Goal: Task Accomplishment & Management: Use online tool/utility

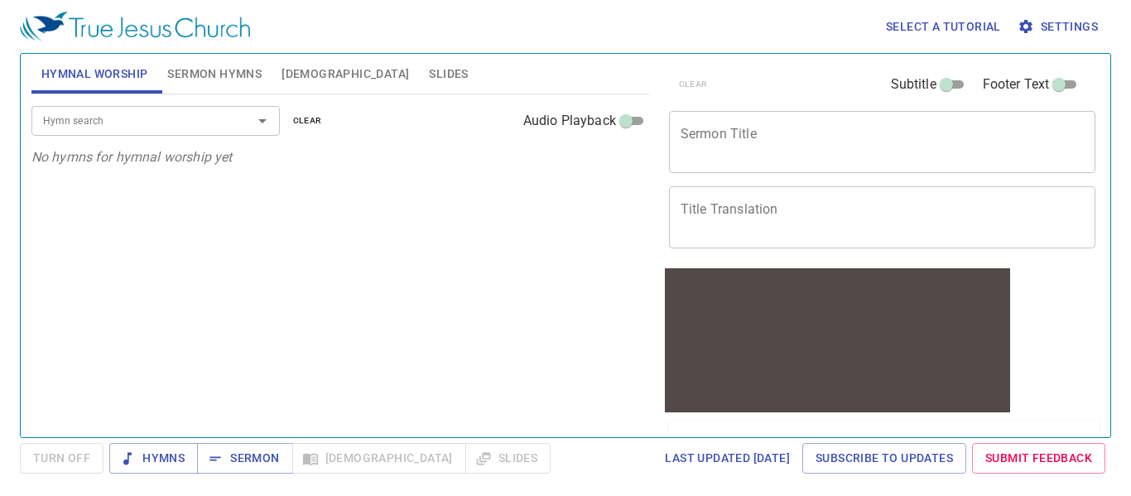
click at [429, 79] on span "Slides" at bounding box center [448, 74] width 39 height 21
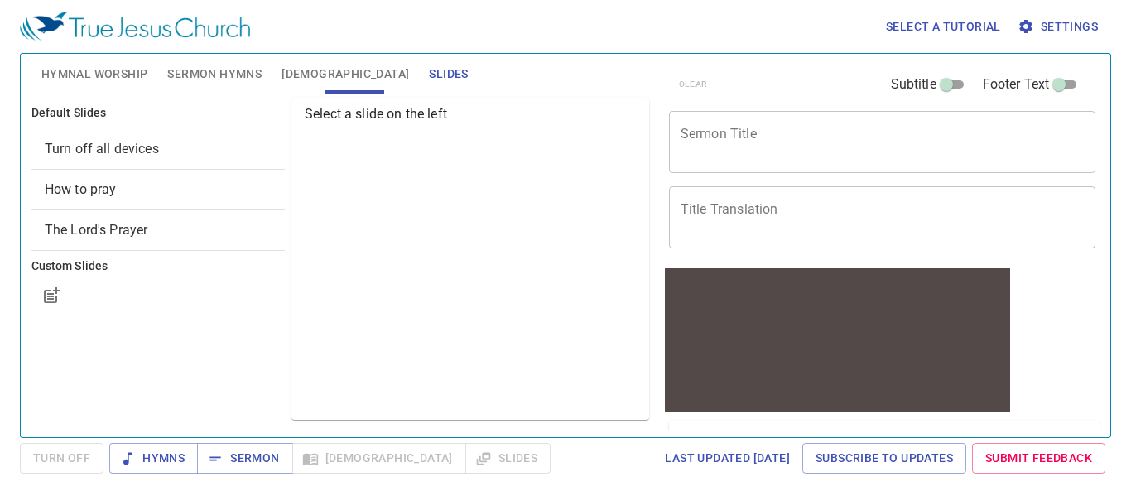
click at [229, 161] on div "Turn off all devices" at bounding box center [157, 149] width 253 height 40
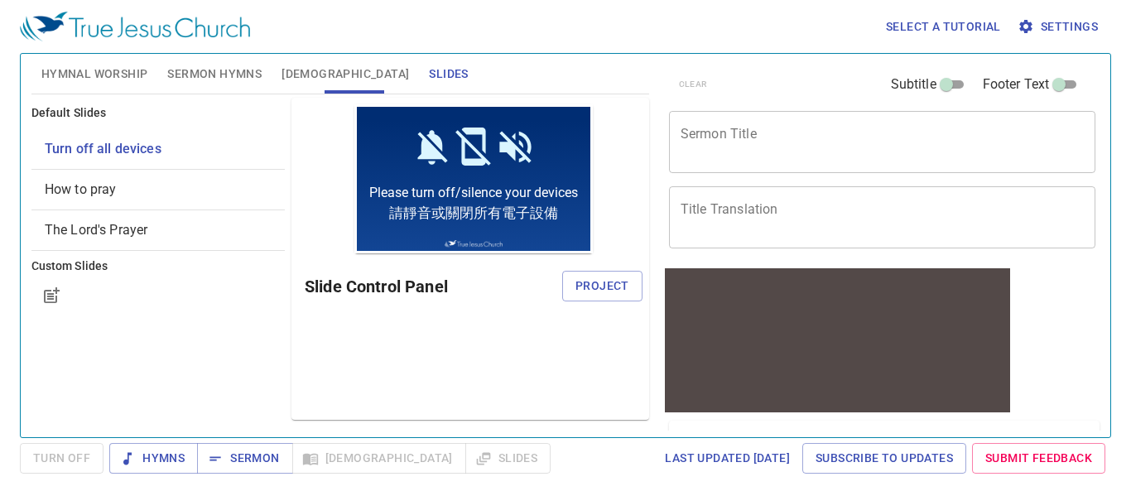
click at [1026, 18] on icon "button" at bounding box center [1026, 26] width 17 height 17
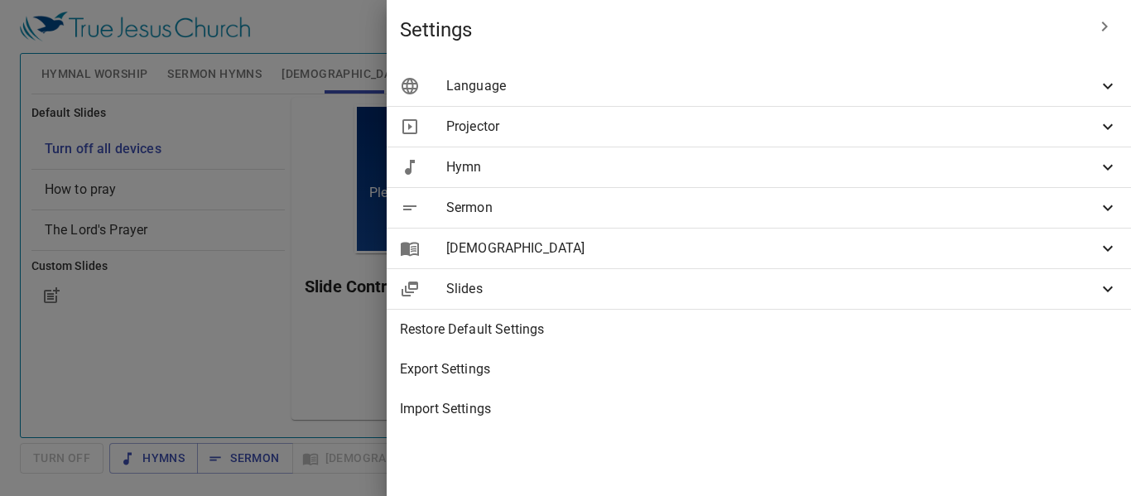
click at [865, 87] on span "Language" at bounding box center [772, 86] width 652 height 20
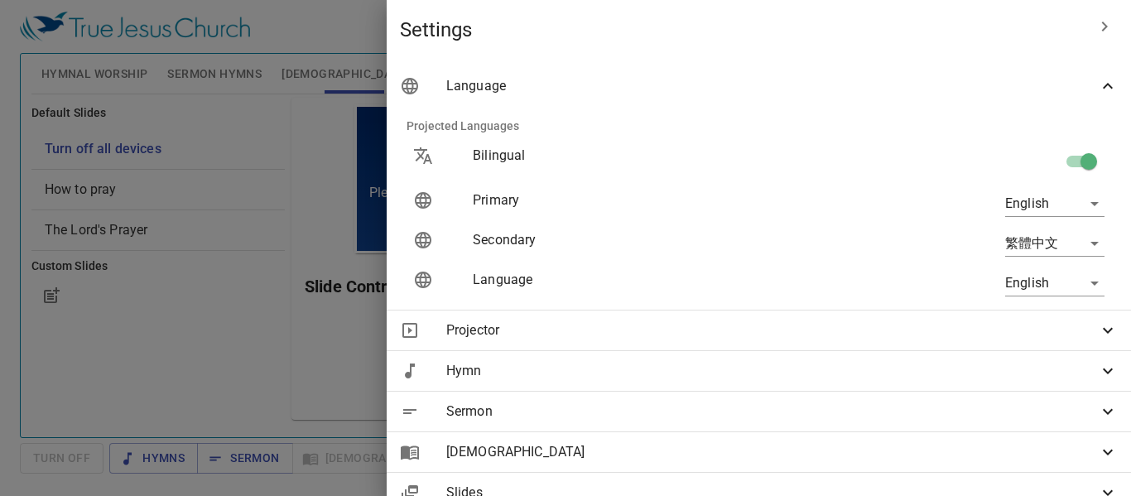
click at [865, 87] on span "Language" at bounding box center [772, 86] width 652 height 20
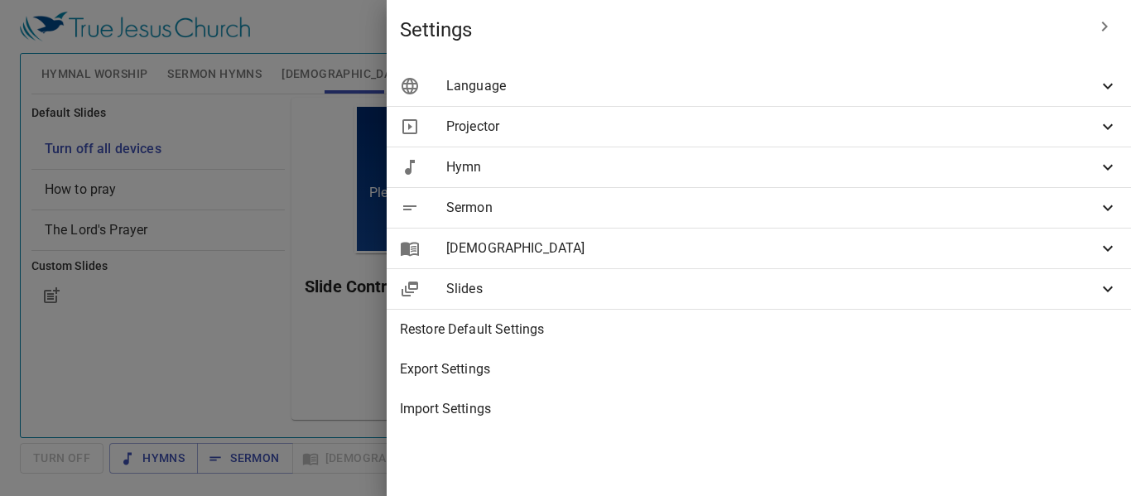
click at [865, 87] on span "Language" at bounding box center [772, 86] width 652 height 20
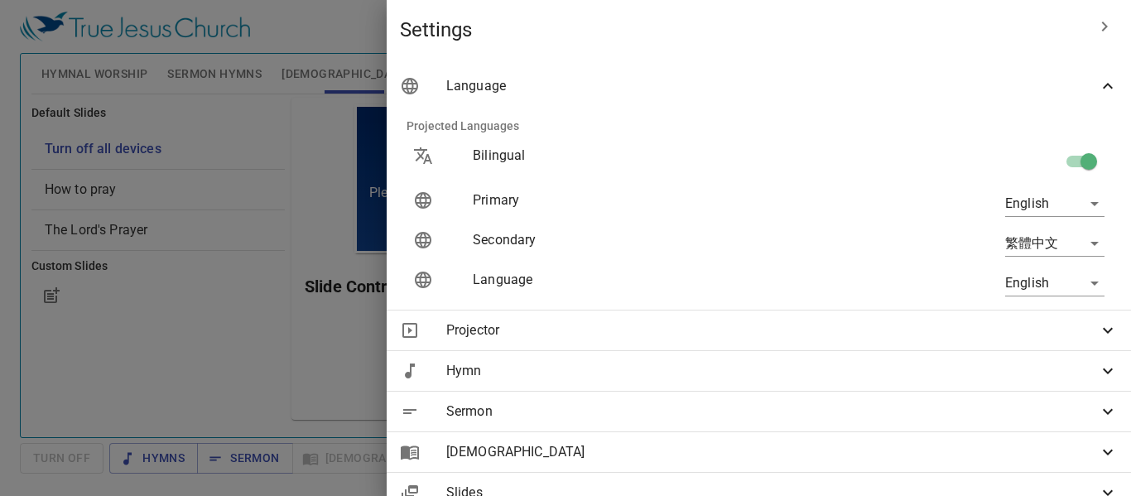
click at [1030, 201] on body "Select a tutorial Settings Hymnal Worship Sermon Hymns [DEMOGRAPHIC_DATA] Slide…" at bounding box center [565, 248] width 1131 height 496
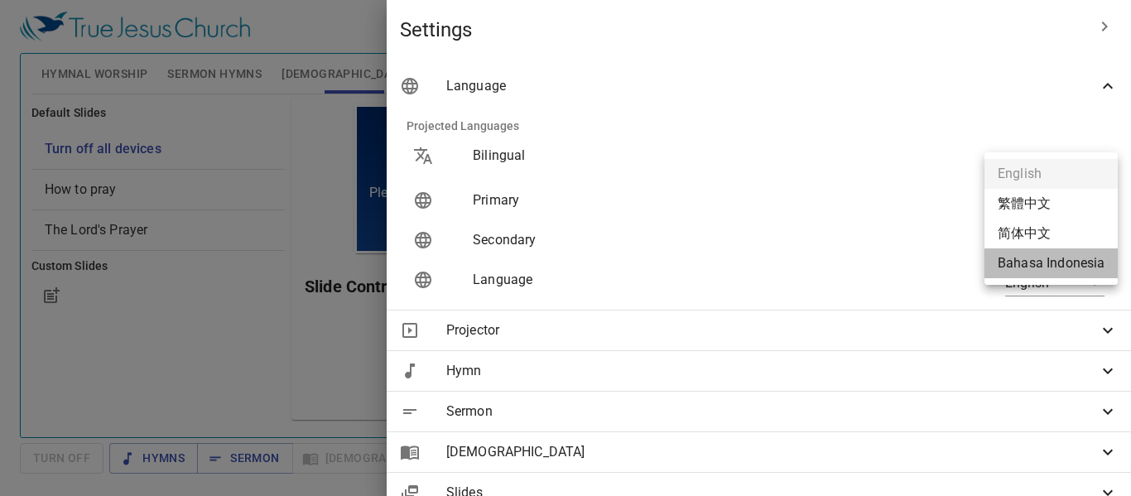
click at [1056, 258] on li "Bahasa Indonesia" at bounding box center [1051, 263] width 133 height 30
type input "id"
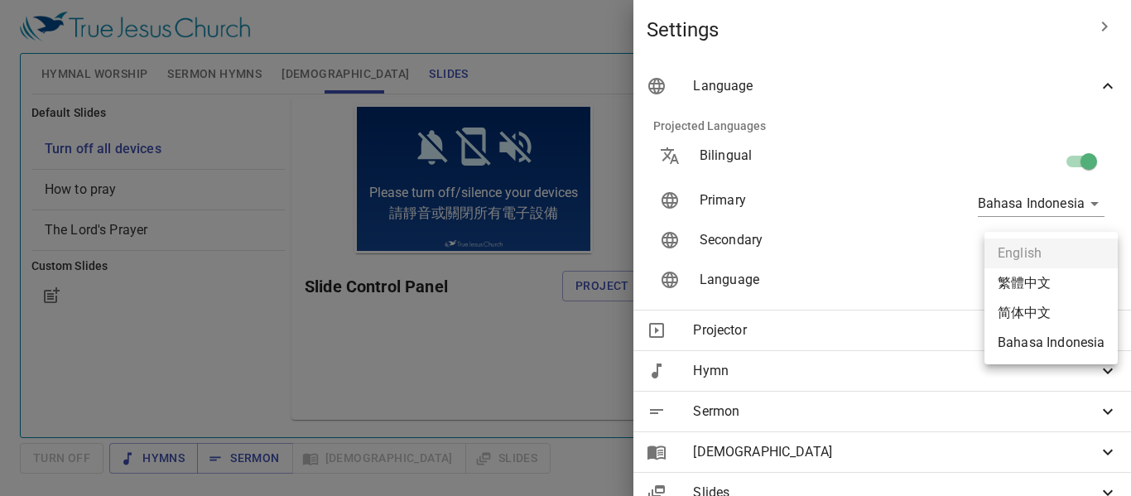
click at [1044, 277] on body "Select a tutorial Settings Hymnal Worship Sermon Hymns [DEMOGRAPHIC_DATA] Slide…" at bounding box center [565, 248] width 1131 height 496
click at [1042, 345] on li "Bahasa Indonesia" at bounding box center [1051, 343] width 133 height 30
type input "id"
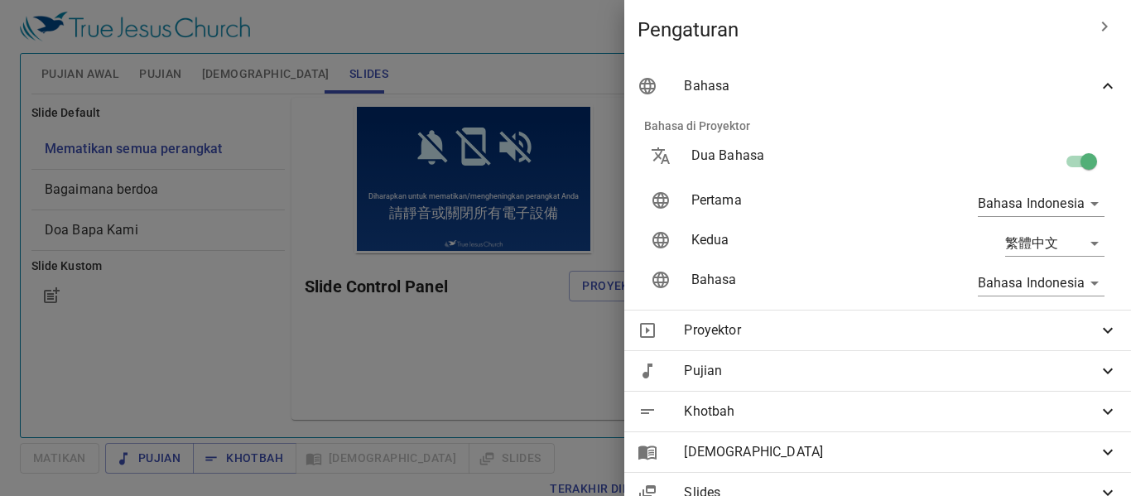
click at [818, 340] on span "Proyektor" at bounding box center [891, 330] width 414 height 20
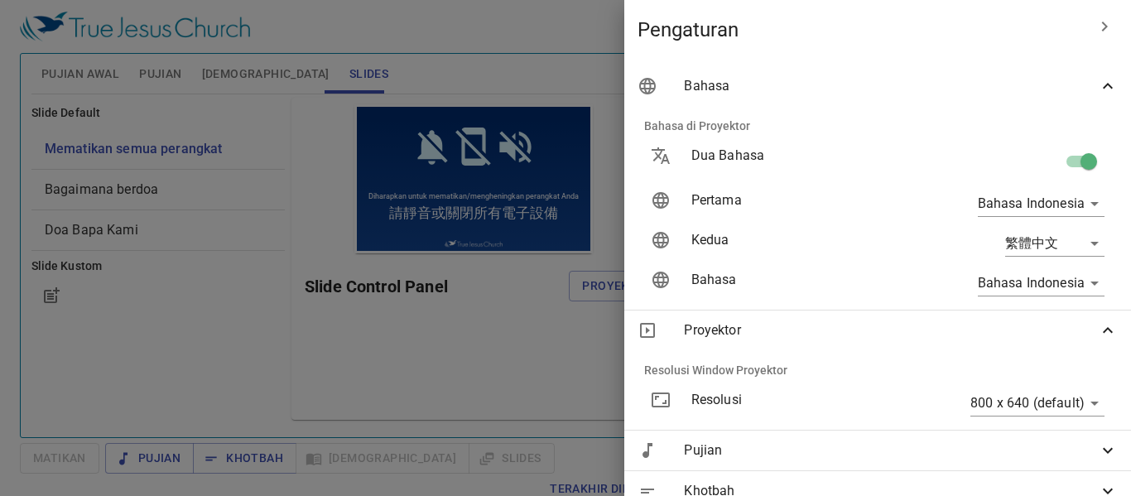
click at [1080, 84] on span "Bahasa" at bounding box center [891, 86] width 414 height 20
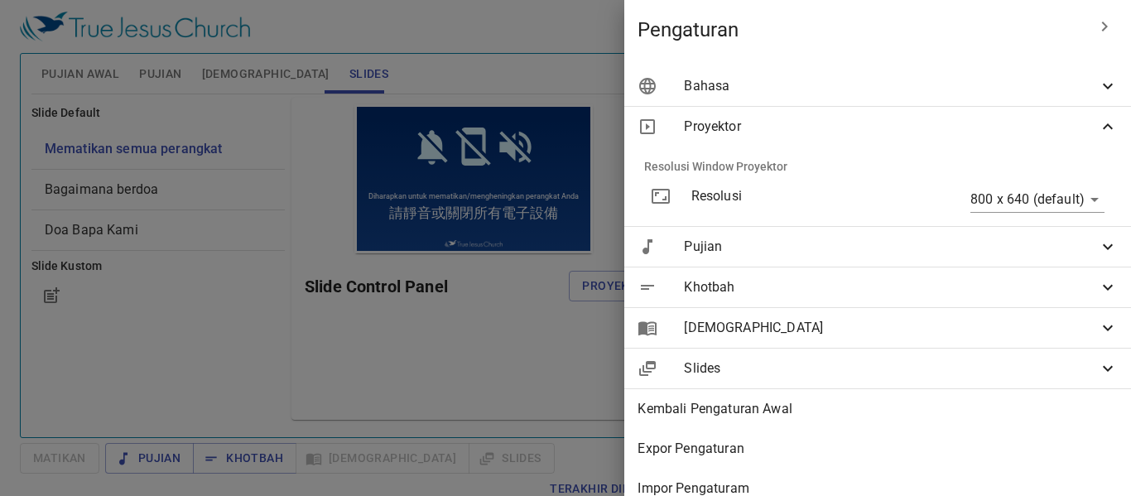
scroll to position [31, 0]
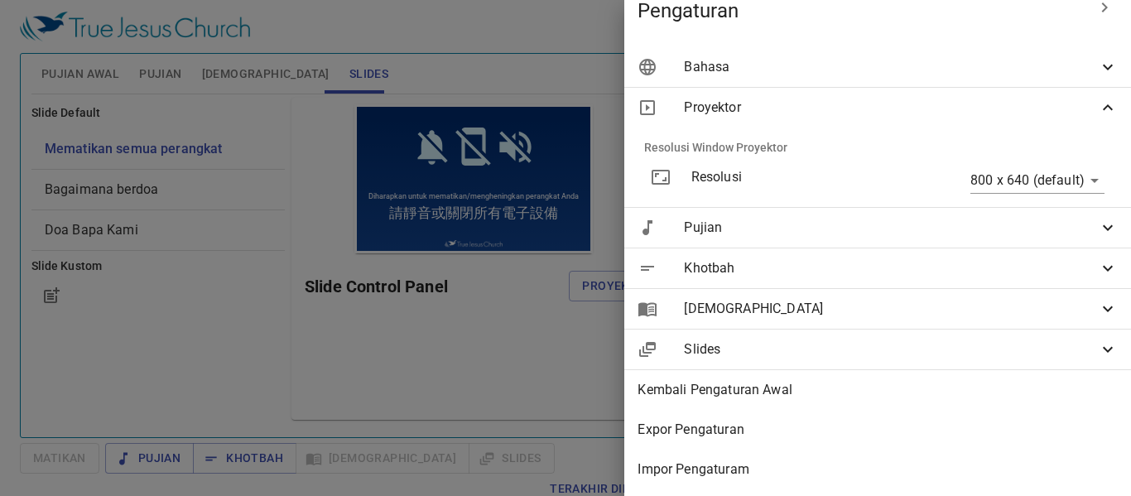
click at [1042, 98] on span "Proyektor" at bounding box center [891, 108] width 414 height 20
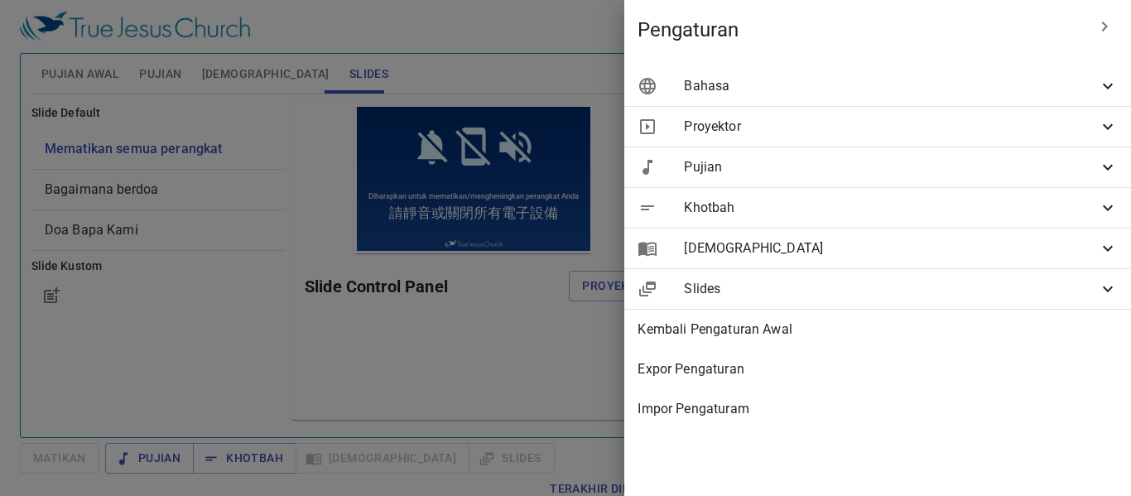
click at [1083, 164] on span "Pujian" at bounding box center [891, 167] width 414 height 20
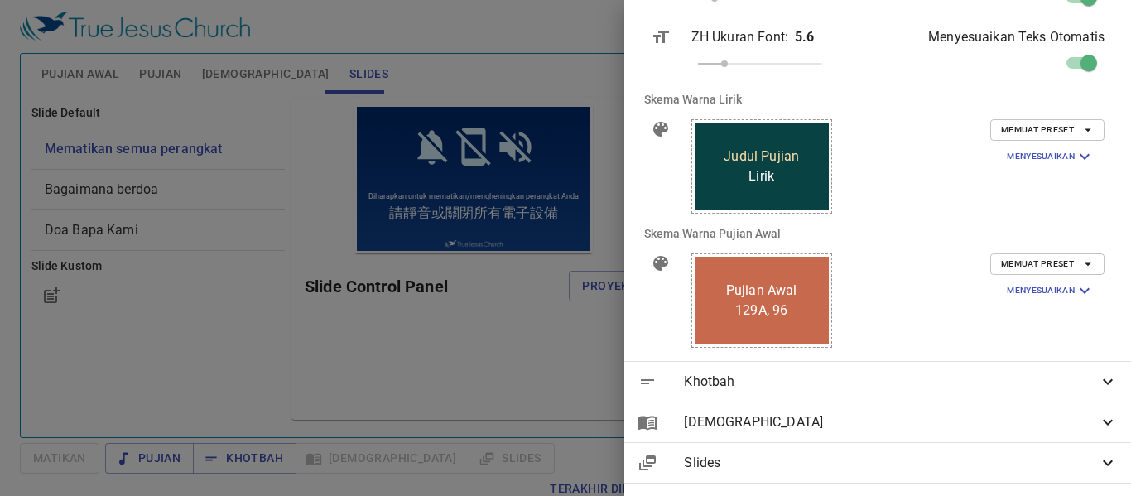
scroll to position [403, 0]
click at [1042, 115] on div "Memuat Preset Menyesuaikan Latar Belakang #094242 Warna Text (Pertama) #ffffff …" at bounding box center [1018, 165] width 200 height 121
click at [1043, 131] on span "Memuat Preset" at bounding box center [1047, 129] width 93 height 15
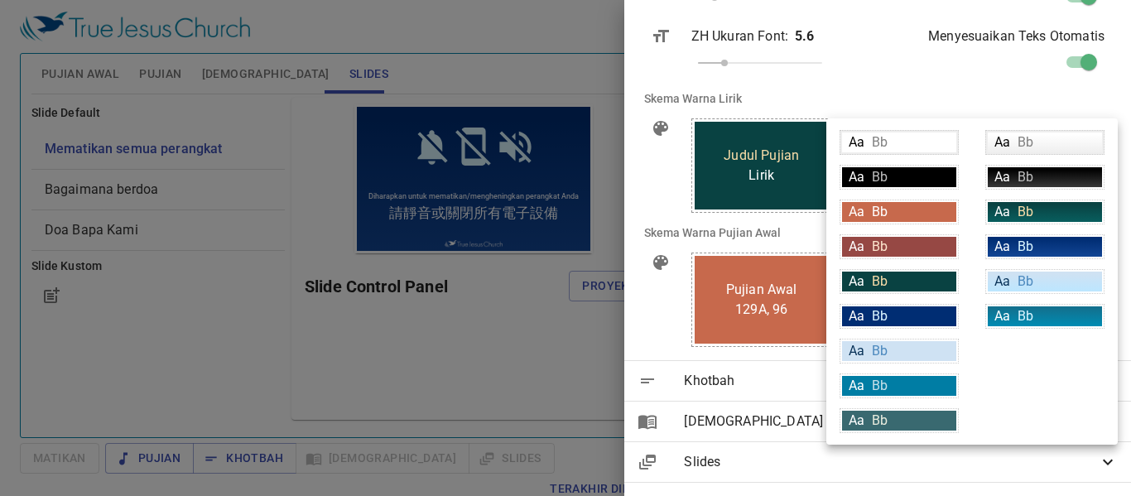
click at [939, 314] on div "Aa Bb" at bounding box center [899, 316] width 114 height 20
type input "#002d73"
type input "#daf5ff"
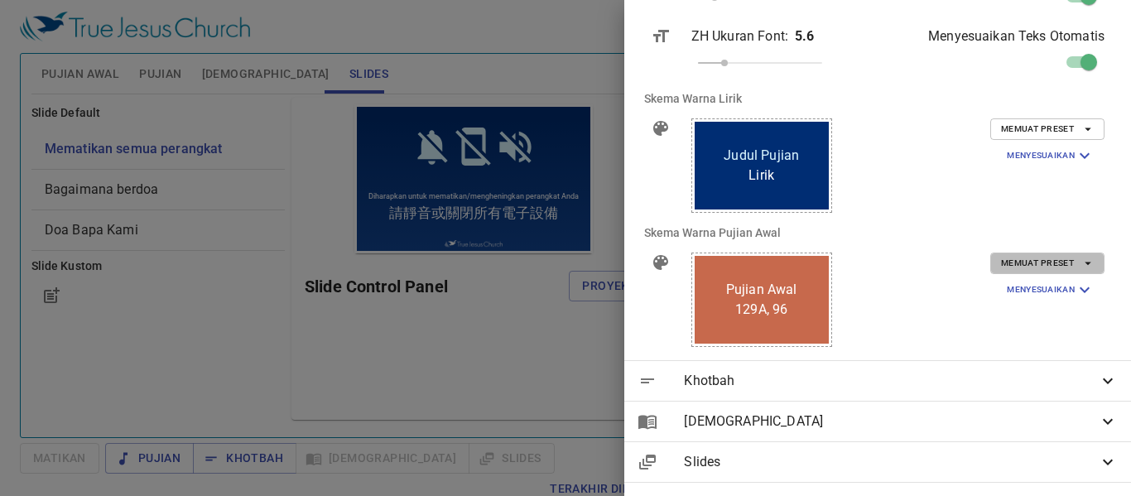
click at [1024, 259] on span "Memuat Preset" at bounding box center [1047, 263] width 93 height 15
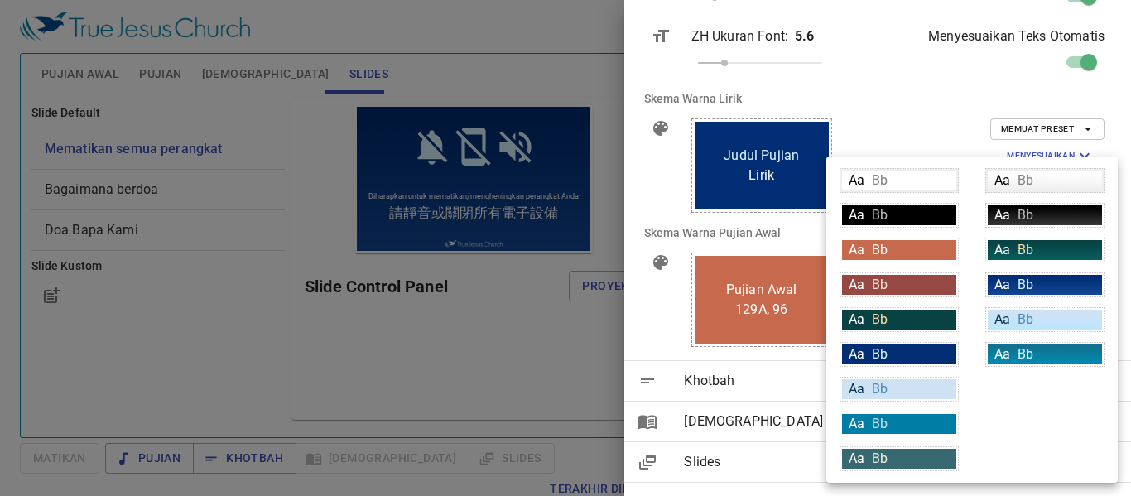
click at [894, 348] on div "Aa Bb" at bounding box center [899, 355] width 114 height 20
type input "#002d73"
type input "#daf5ff"
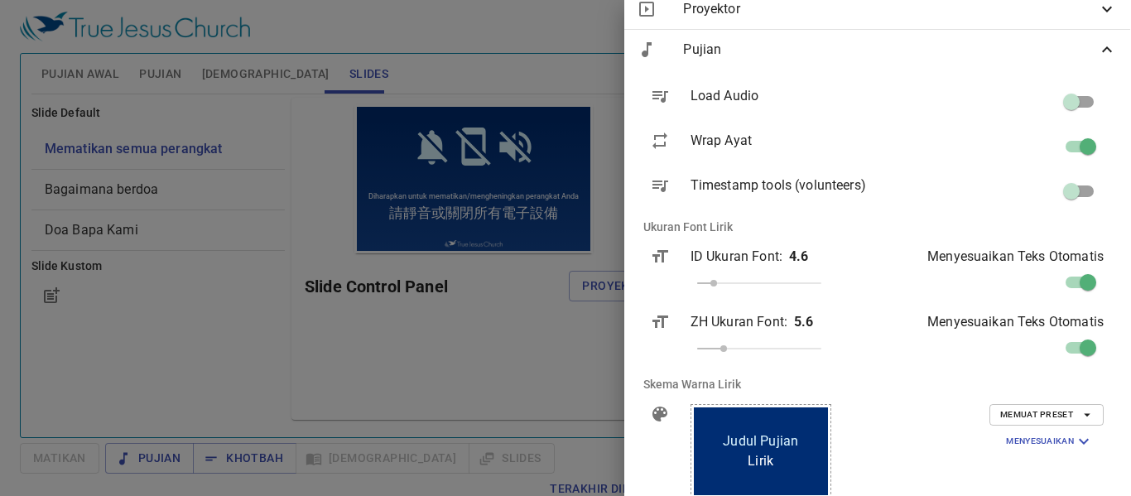
scroll to position [114, 1]
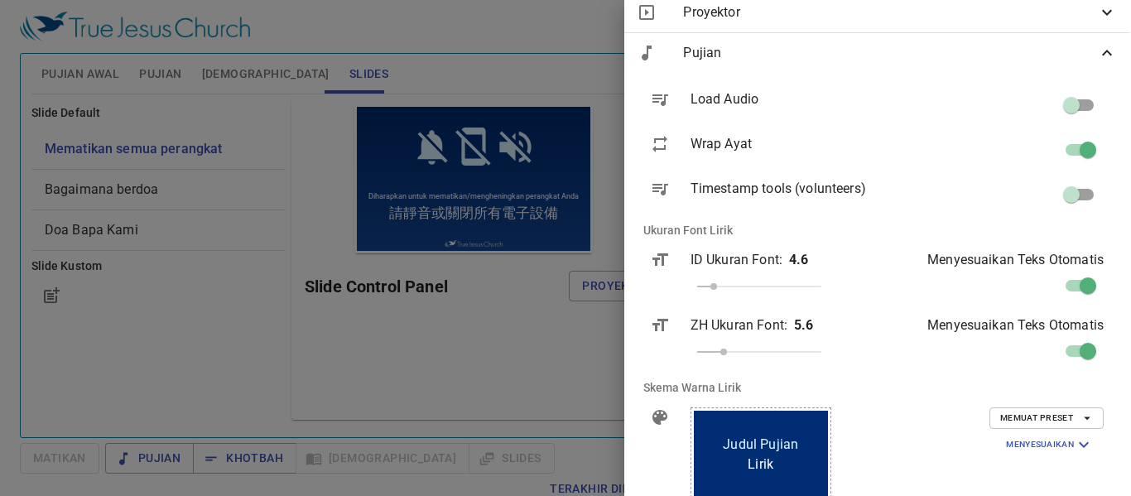
click at [1061, 58] on span "Pujian" at bounding box center [890, 53] width 414 height 20
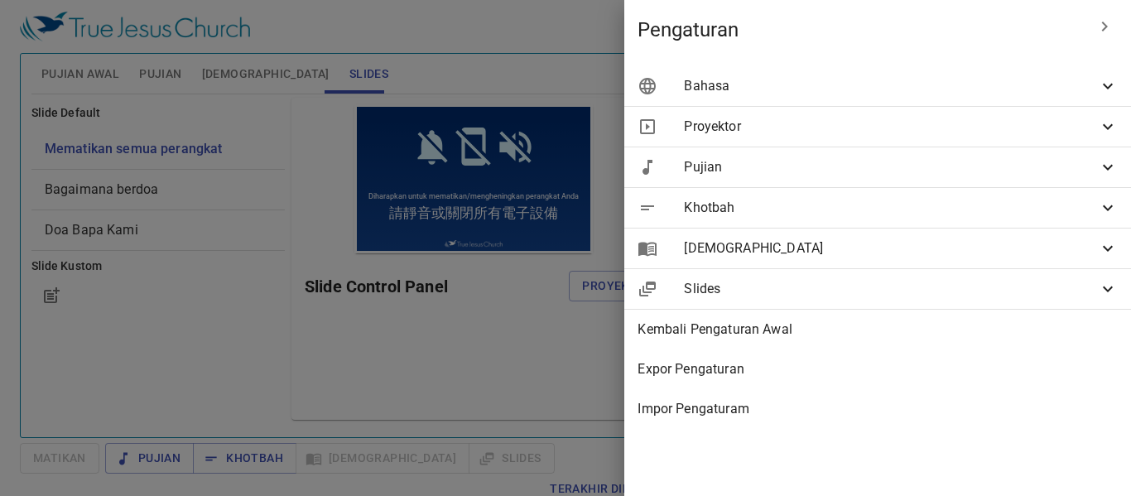
scroll to position [0, 0]
click at [952, 253] on span "Alkitab" at bounding box center [891, 249] width 414 height 20
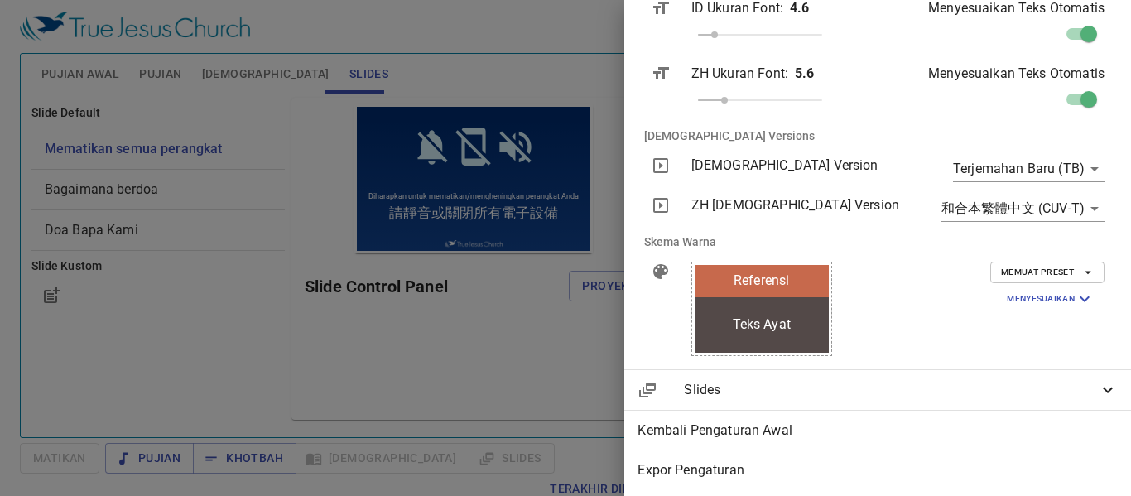
scroll to position [407, 0]
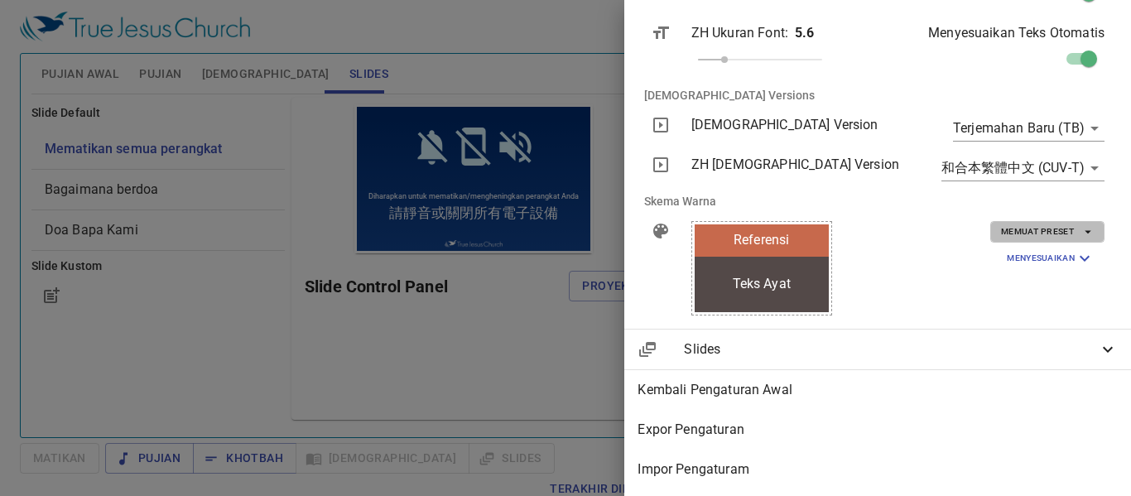
click at [1043, 224] on span "Memuat Preset" at bounding box center [1047, 231] width 93 height 15
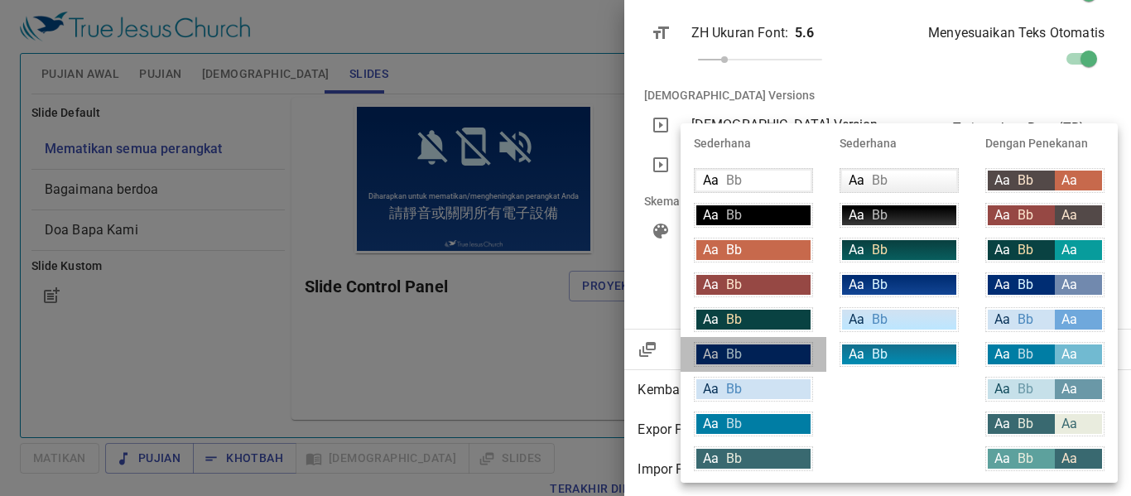
click at [773, 359] on div "Aa Bb" at bounding box center [753, 355] width 114 height 20
type input "#002d73"
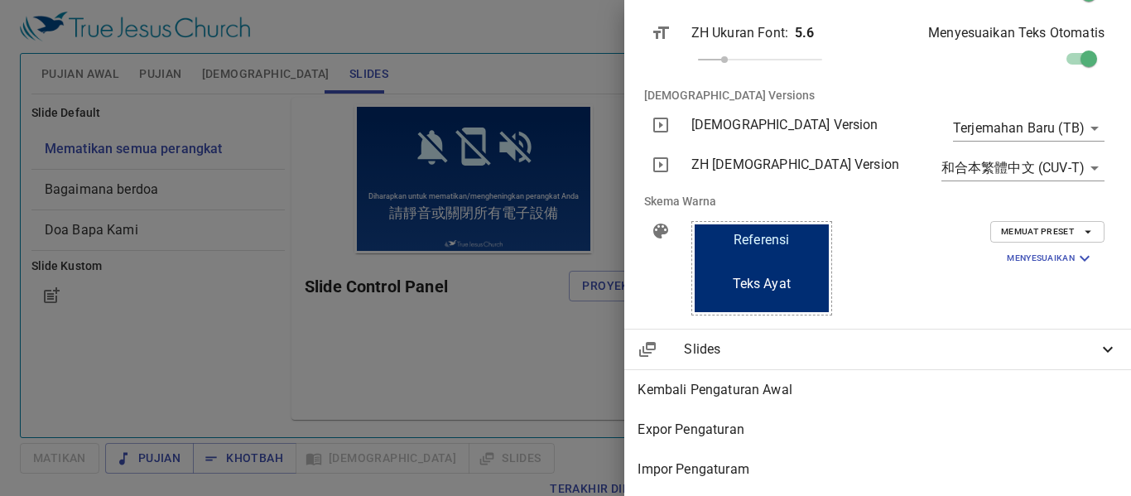
click at [799, 380] on span "Kembali Pengaturan Awal" at bounding box center [878, 390] width 480 height 20
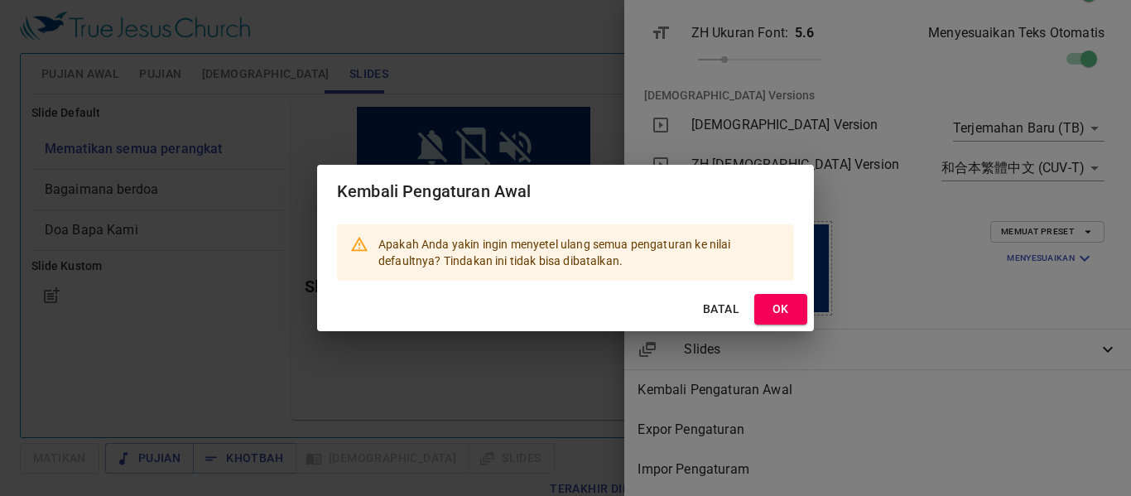
click at [705, 309] on span "Batal" at bounding box center [721, 309] width 40 height 21
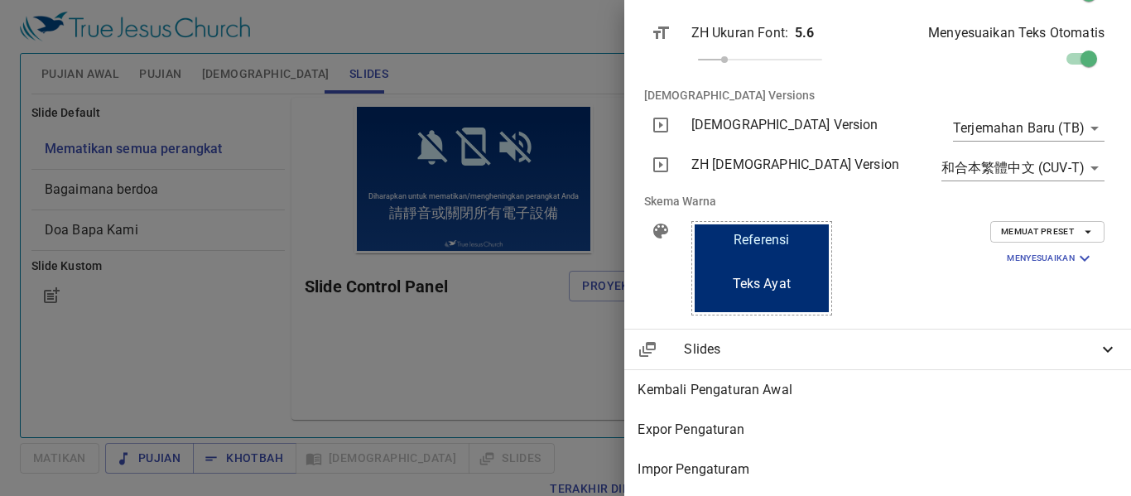
click at [839, 340] on span "Slides" at bounding box center [891, 350] width 414 height 20
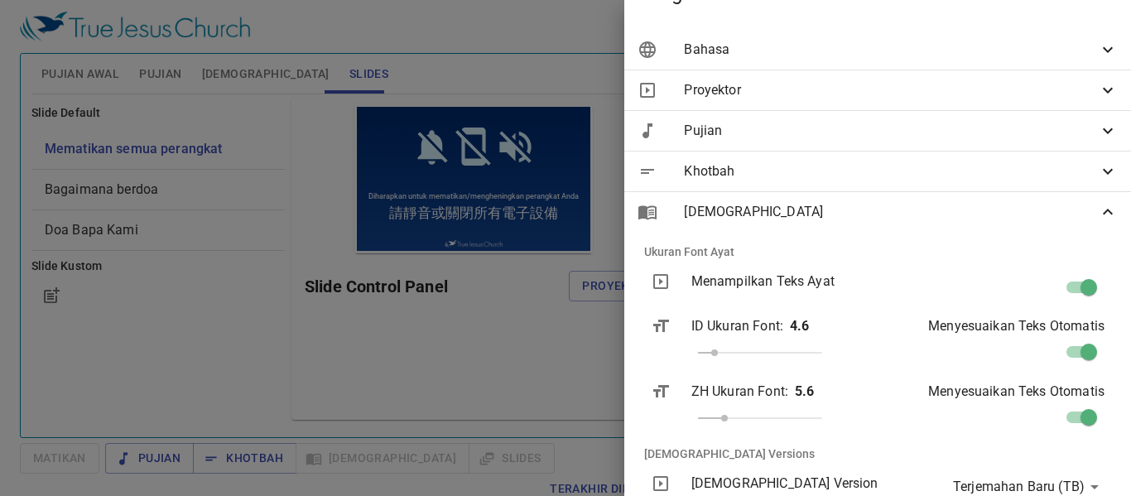
scroll to position [0, 0]
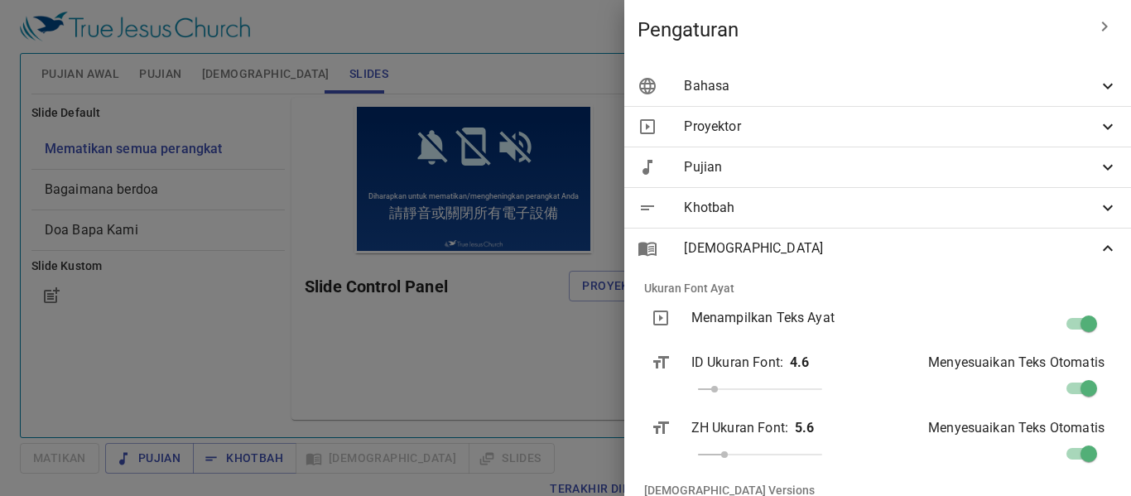
click at [895, 256] on span "Alkitab" at bounding box center [891, 249] width 414 height 20
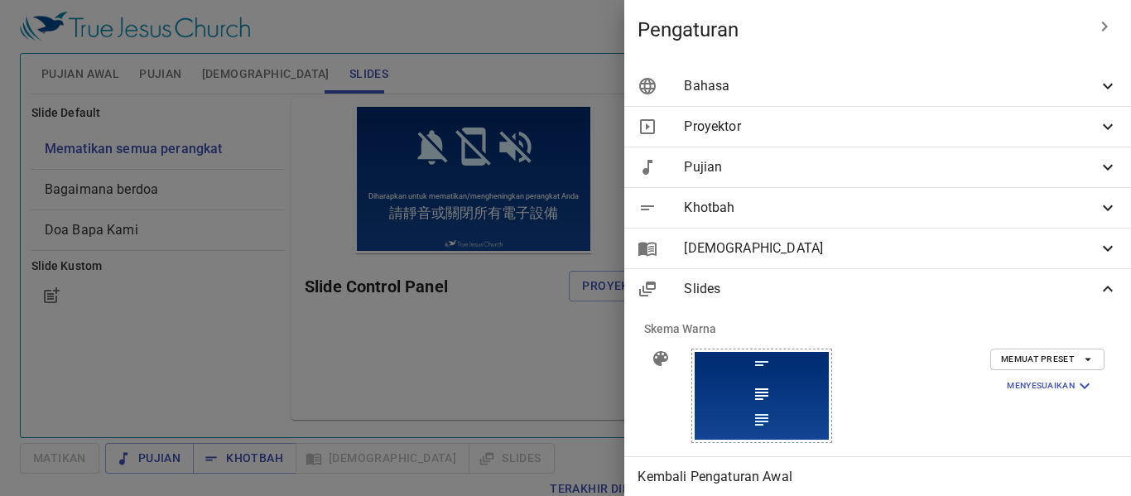
click at [857, 288] on span "Slides" at bounding box center [891, 289] width 414 height 20
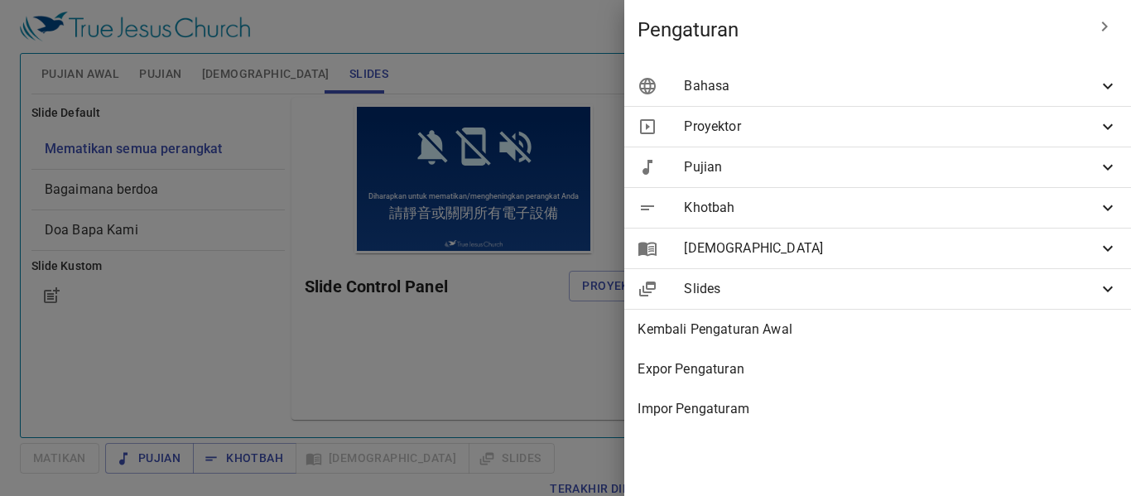
click at [430, 325] on div at bounding box center [565, 248] width 1131 height 496
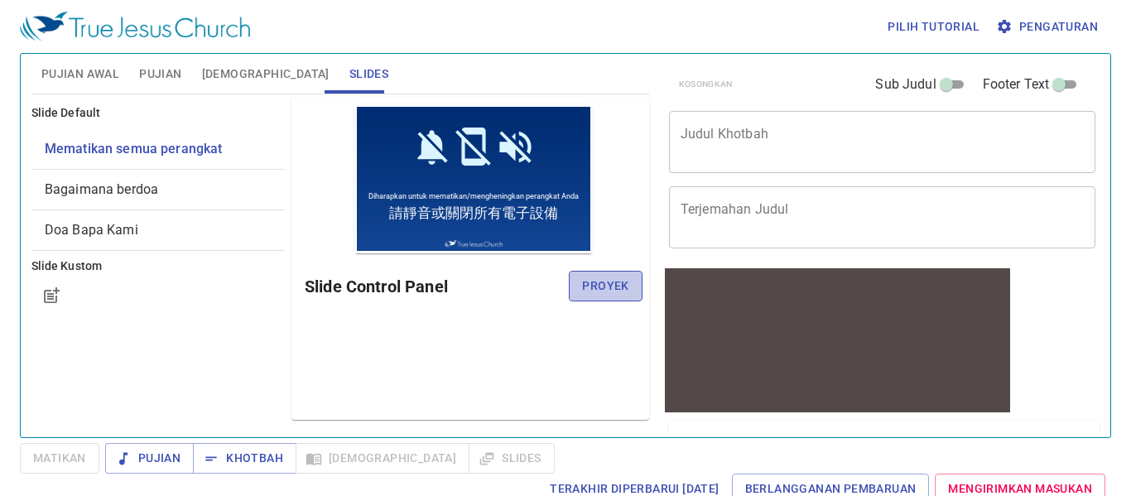
click at [605, 283] on span "Proyek" at bounding box center [605, 286] width 46 height 21
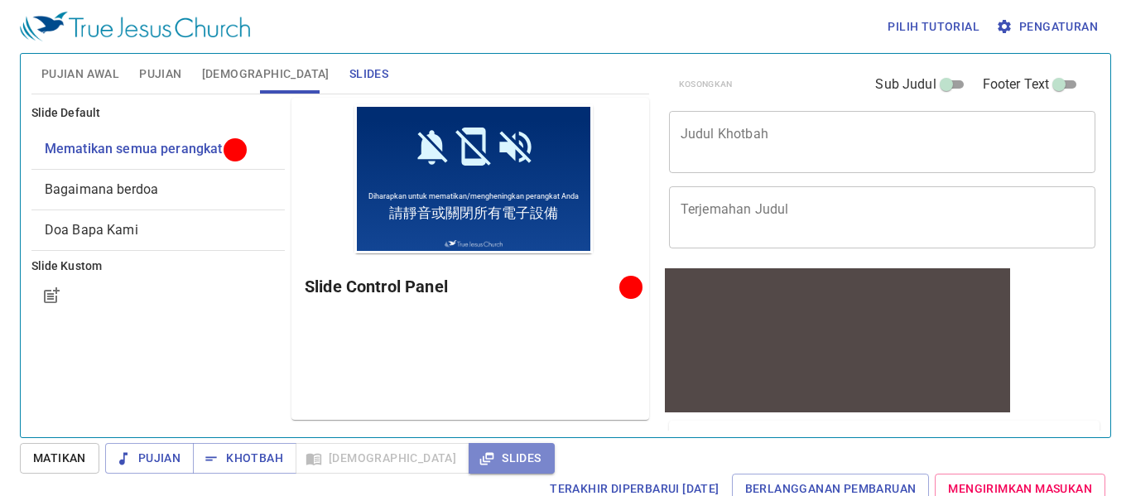
click at [482, 460] on span "Slides" at bounding box center [511, 458] width 59 height 21
click at [482, 454] on span "Slides" at bounding box center [511, 458] width 59 height 21
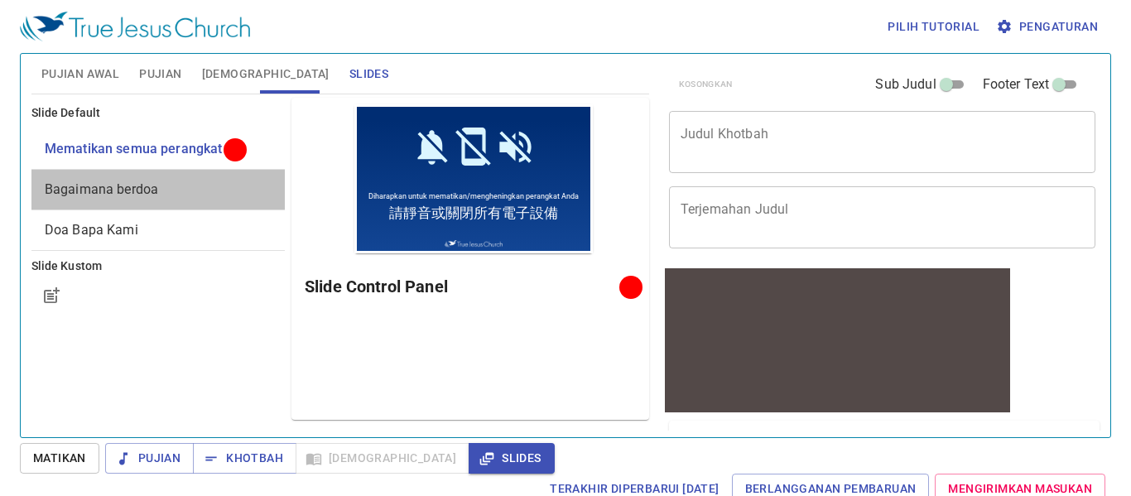
click at [258, 185] on span "Bagaimana berdoa" at bounding box center [158, 190] width 227 height 20
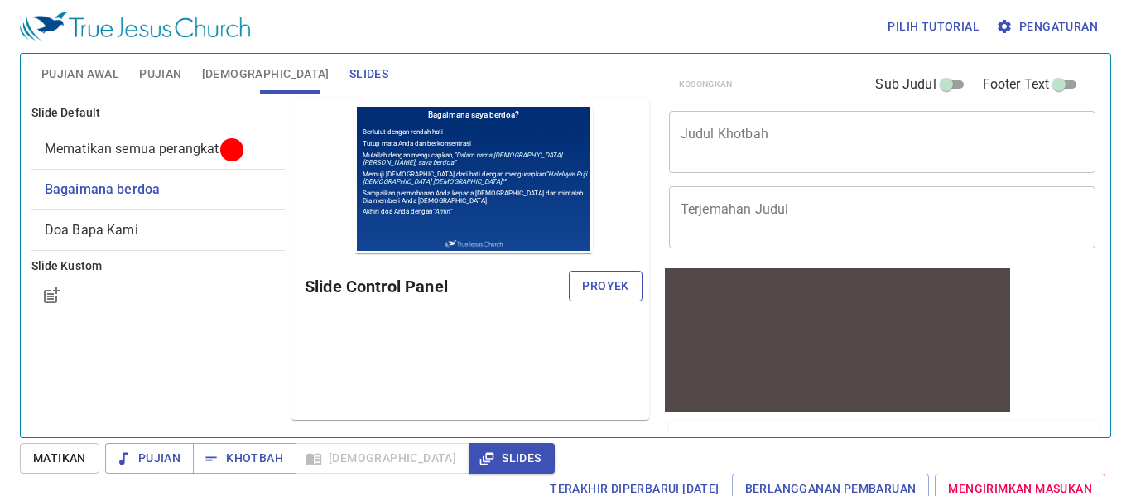
click at [622, 282] on span "Proyek" at bounding box center [605, 286] width 46 height 21
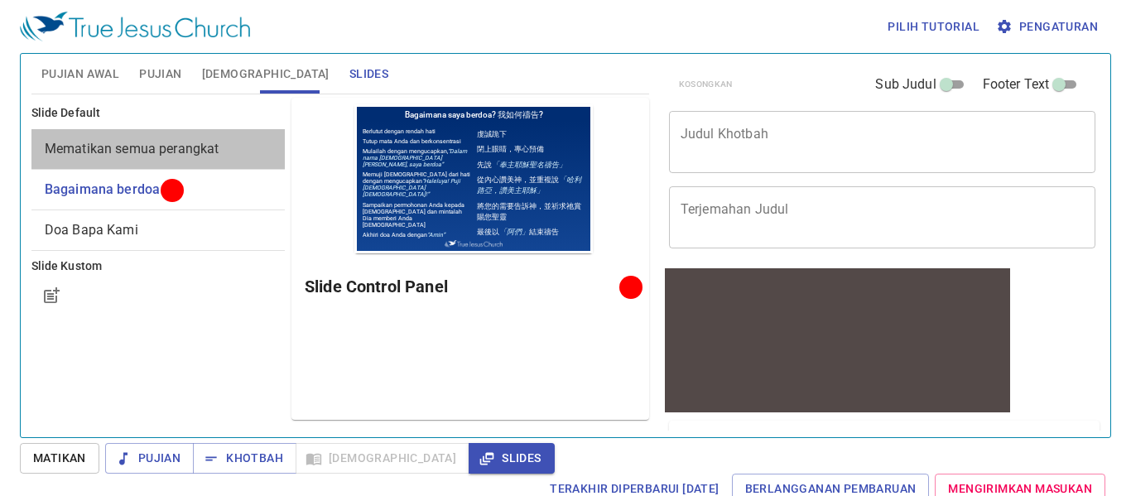
click at [235, 155] on span "Mematikan semua perangkat" at bounding box center [158, 149] width 227 height 20
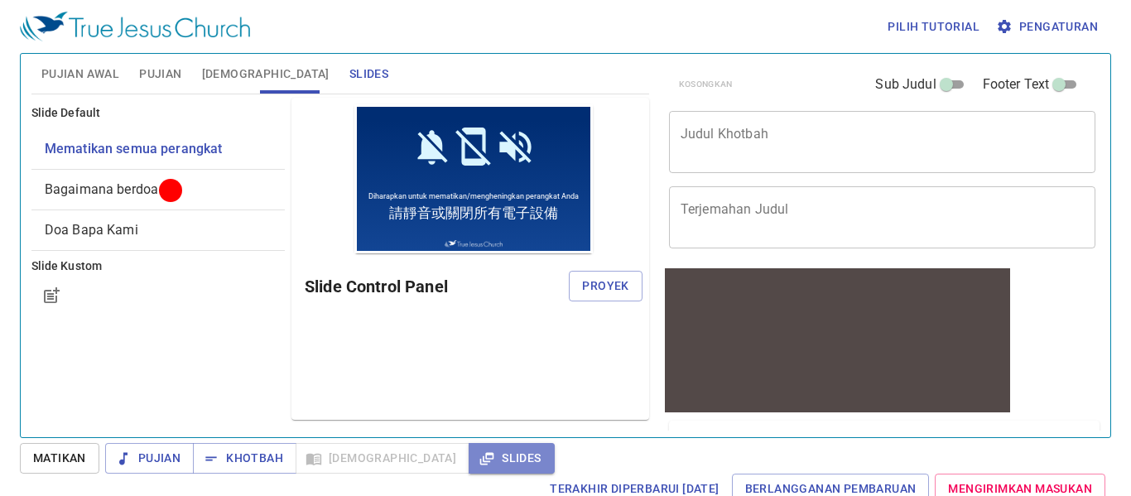
click at [482, 451] on span "Slides" at bounding box center [511, 458] width 59 height 21
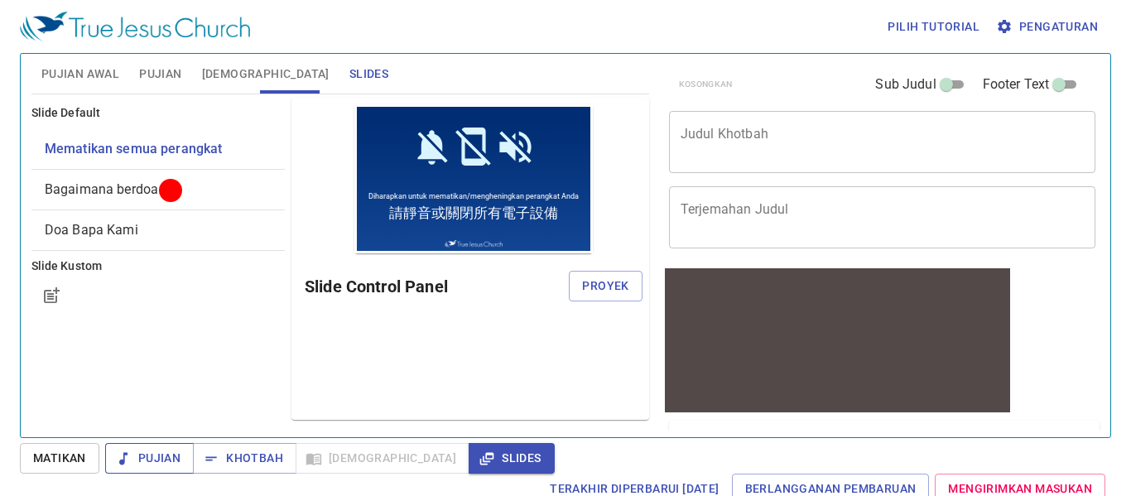
click at [134, 454] on span "Pujian" at bounding box center [149, 458] width 62 height 21
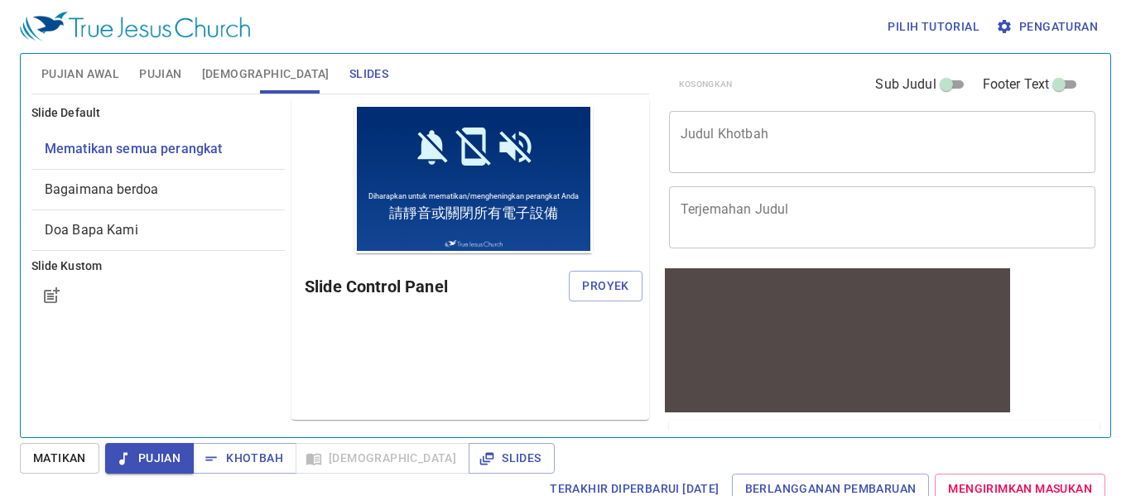
click at [67, 455] on span "Matikan" at bounding box center [59, 458] width 53 height 21
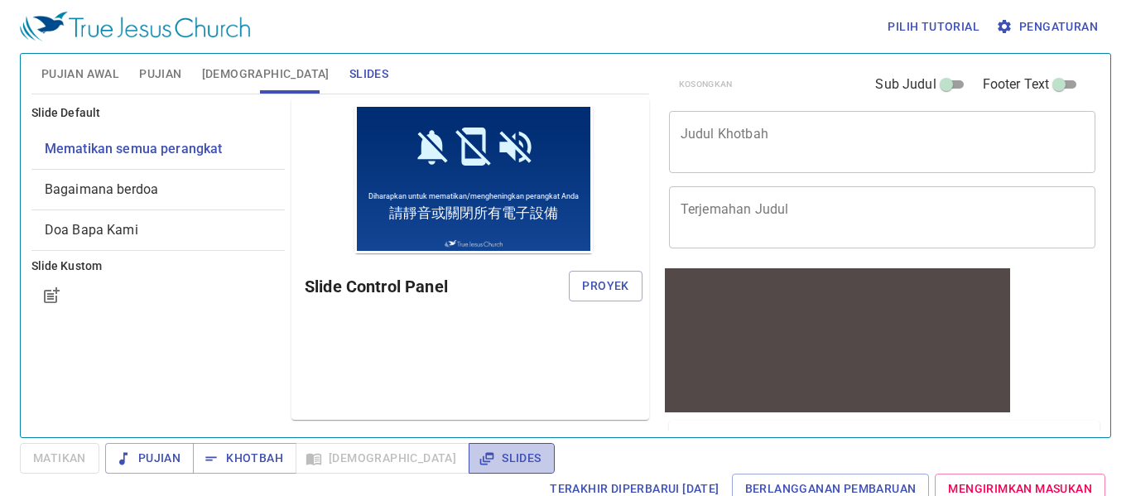
click at [482, 457] on span "Slides" at bounding box center [511, 458] width 59 height 21
click at [610, 290] on span "Proyek" at bounding box center [605, 286] width 46 height 21
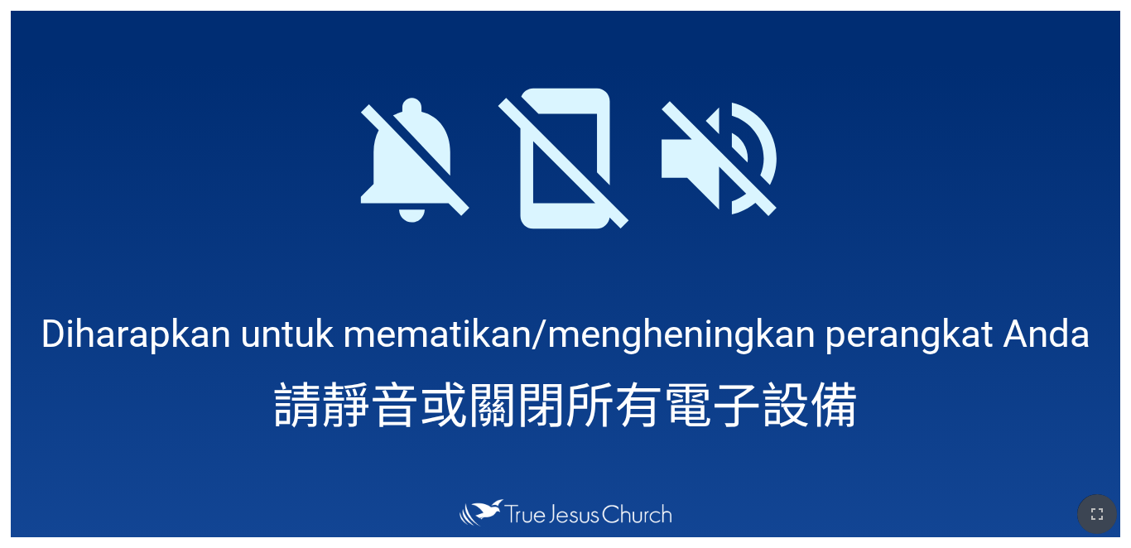
click at [1104, 517] on icon "button" at bounding box center [1097, 514] width 20 height 20
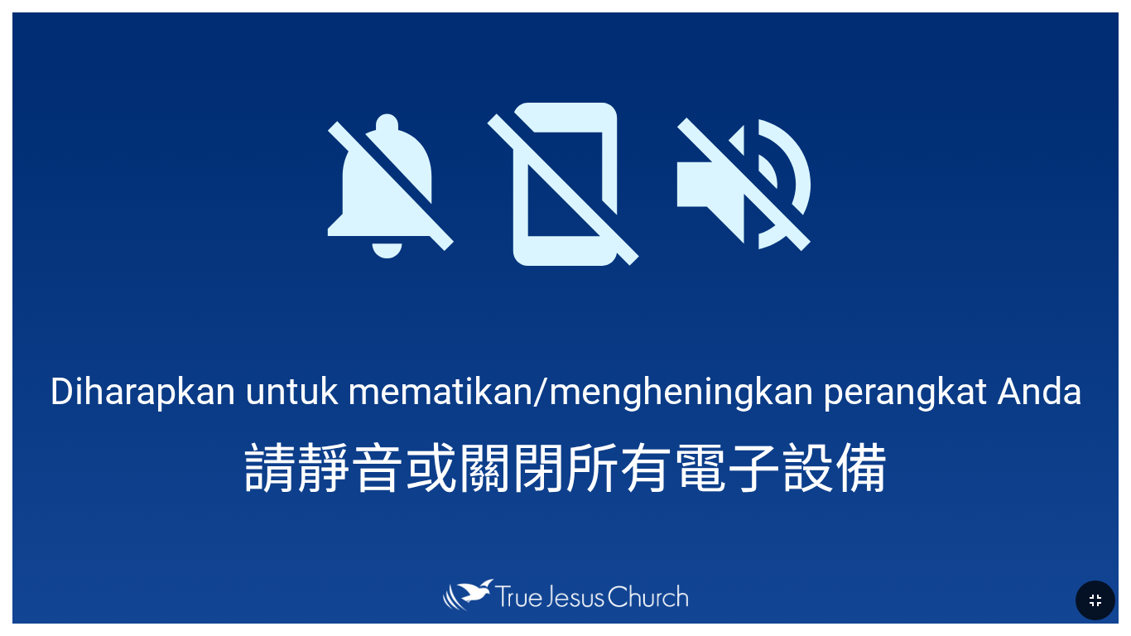
click at [1103, 547] on icon "button" at bounding box center [1096, 600] width 20 height 20
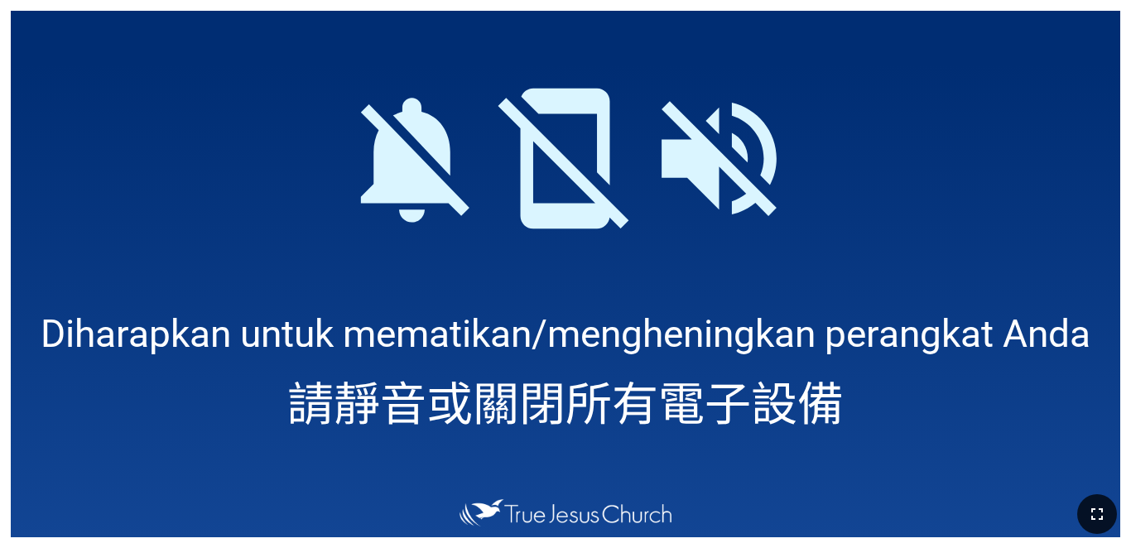
click at [800, 337] on span "Diharapkan untuk mematikan/mengheningkan perangkat Anda" at bounding box center [566, 333] width 1050 height 45
click at [1110, 515] on button "button" at bounding box center [1097, 514] width 40 height 40
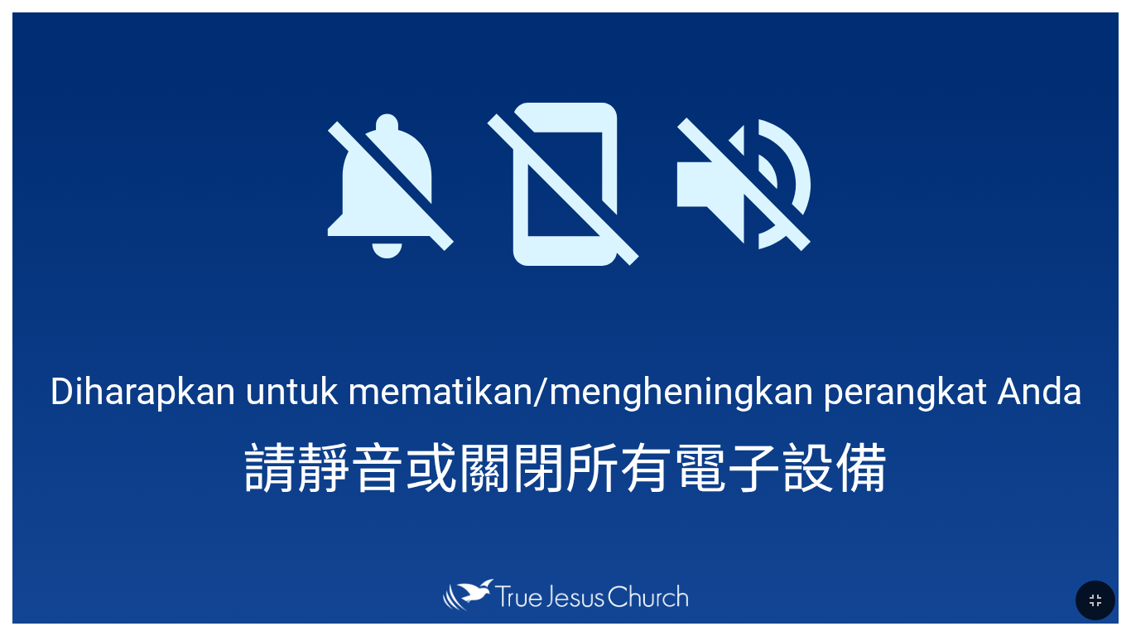
click at [1110, 547] on div at bounding box center [565, 540] width 1106 height 65
click at [1102, 547] on icon "button" at bounding box center [1096, 600] width 20 height 20
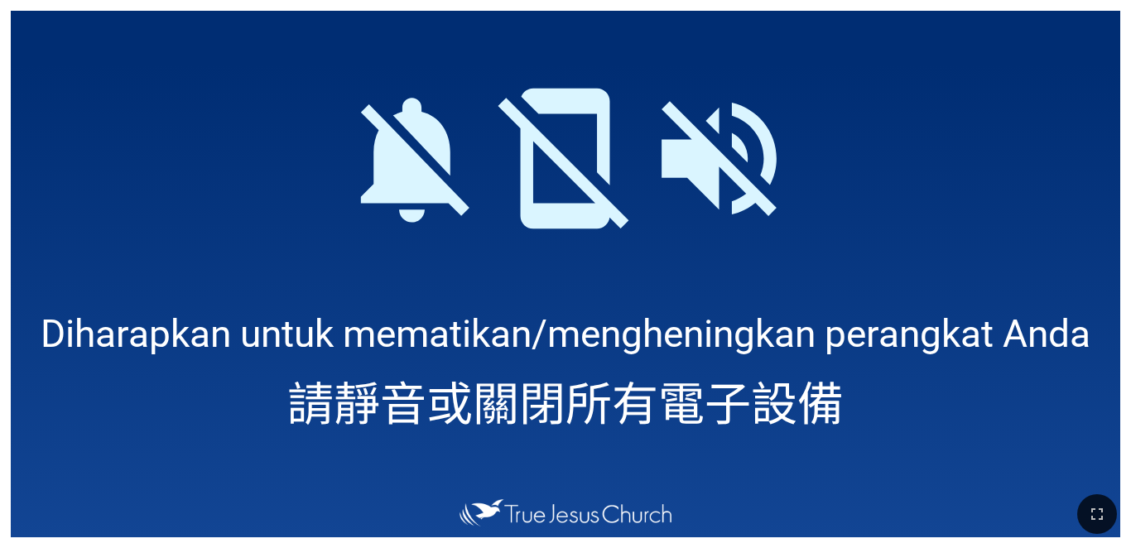
click at [734, 378] on span "請靜音或關閉所有電子設備" at bounding box center [565, 400] width 557 height 67
click at [1101, 504] on icon "button" at bounding box center [1097, 514] width 20 height 20
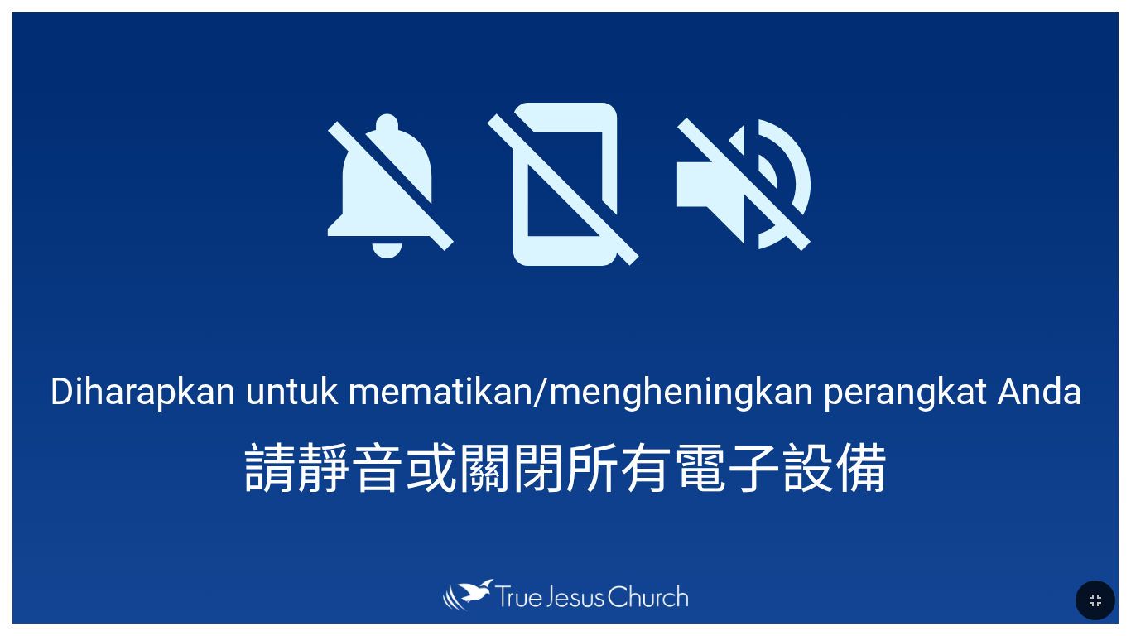
click at [1096, 547] on icon "button" at bounding box center [1096, 600] width 20 height 20
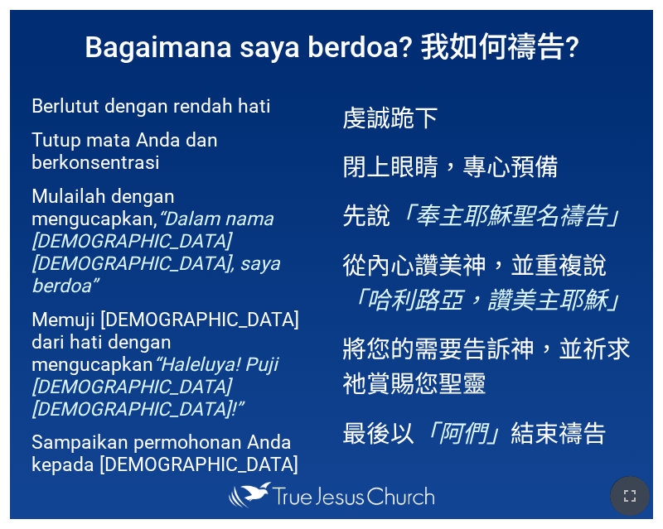
click at [626, 496] on icon "button" at bounding box center [629, 496] width 20 height 20
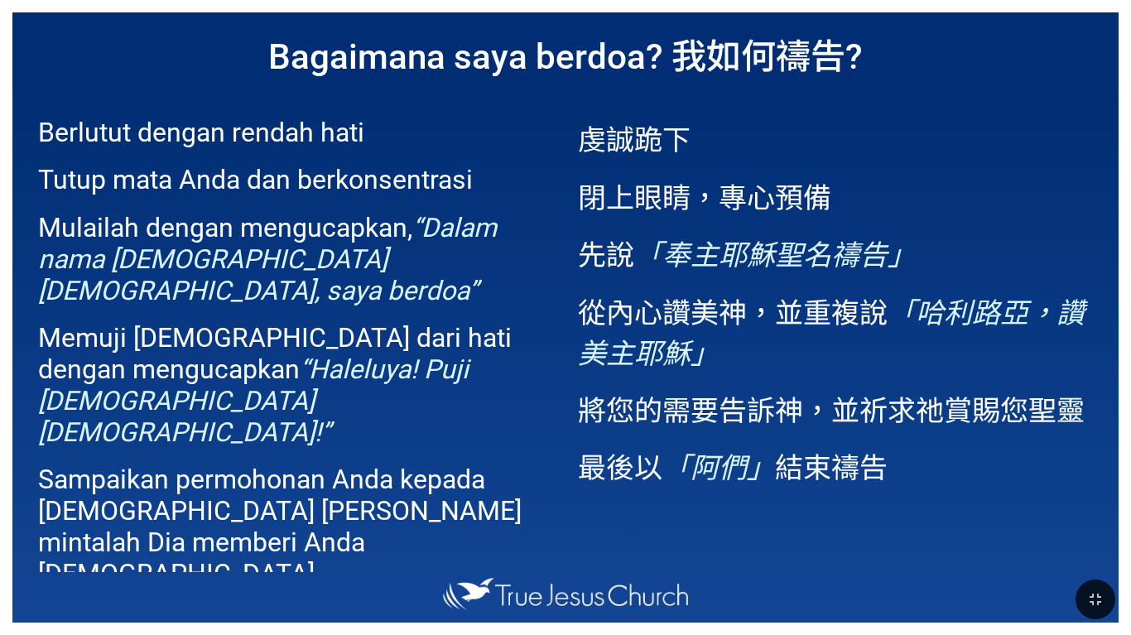
click at [662, 366] on p "從內心讚美[DEMOGRAPHIC_DATA]，並重複說 「[PERSON_NAME]路亞，讚美主[DEMOGRAPHIC_DATA]」" at bounding box center [835, 331] width 515 height 81
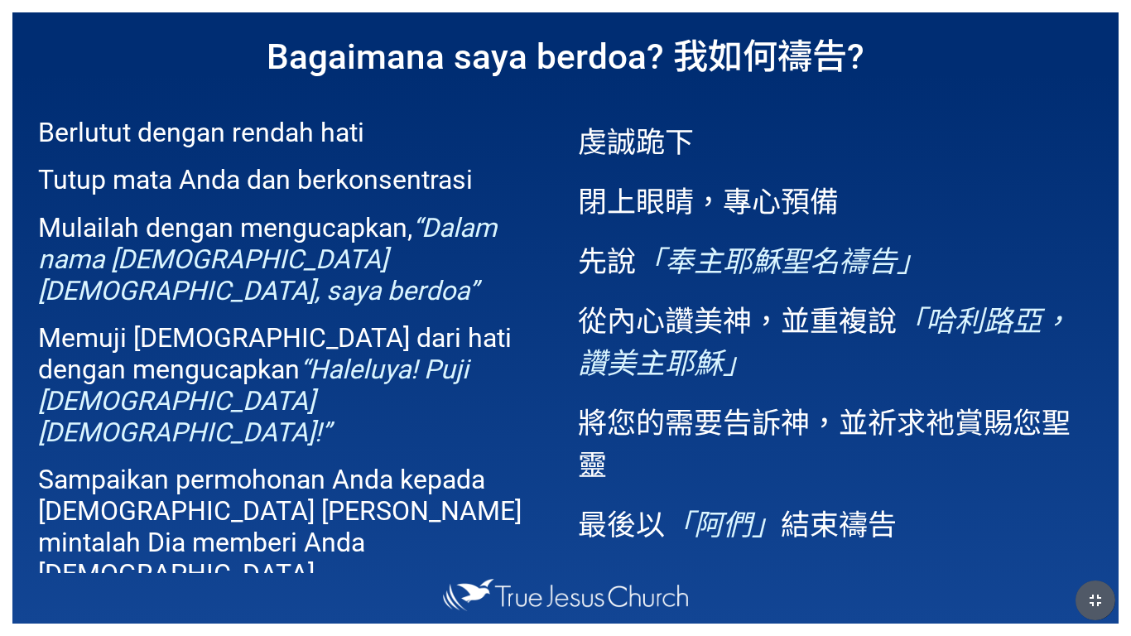
click at [662, 528] on icon "button" at bounding box center [1096, 600] width 20 height 20
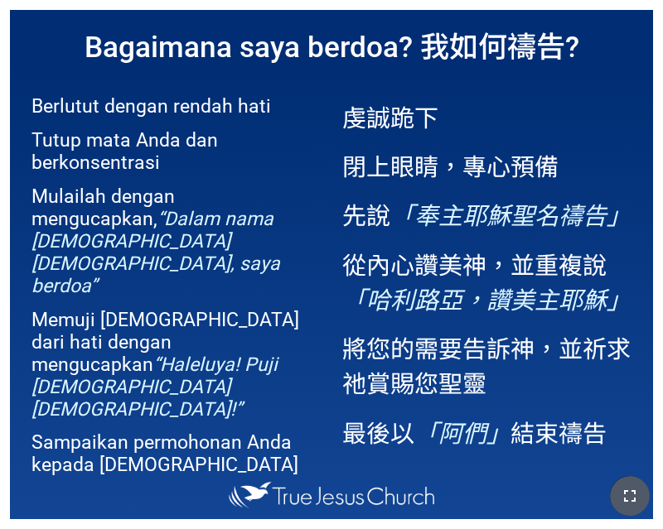
click at [629, 499] on icon "button" at bounding box center [629, 496] width 20 height 20
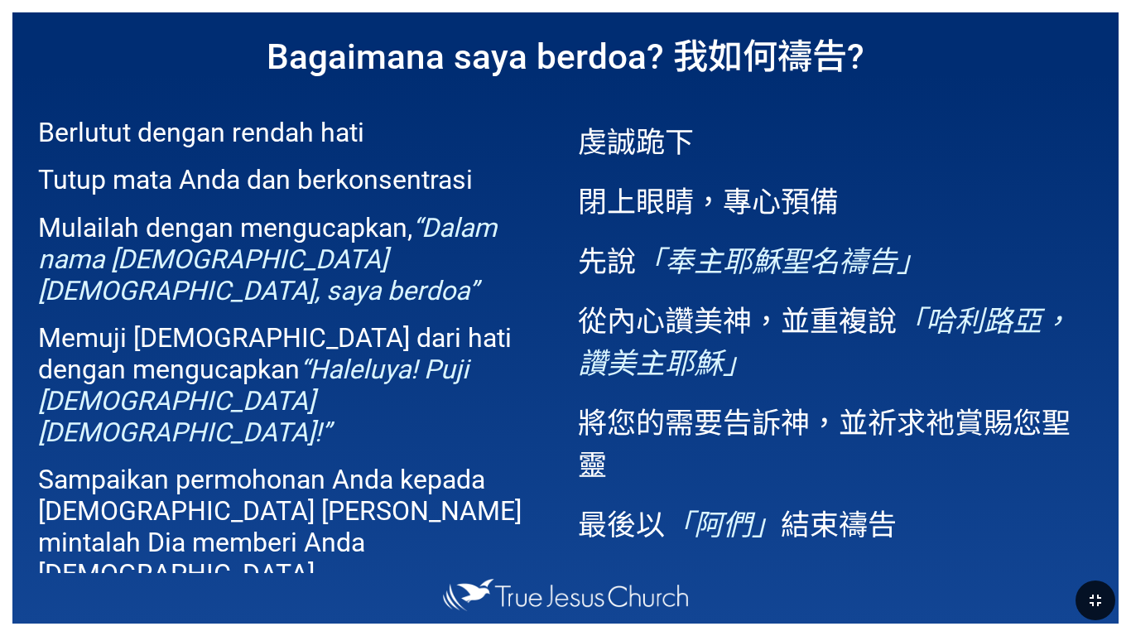
click at [662, 362] on p "從內心讚美[DEMOGRAPHIC_DATA]，並重複說 「[PERSON_NAME]路亞，讚美主[DEMOGRAPHIC_DATA]」" at bounding box center [835, 339] width 515 height 84
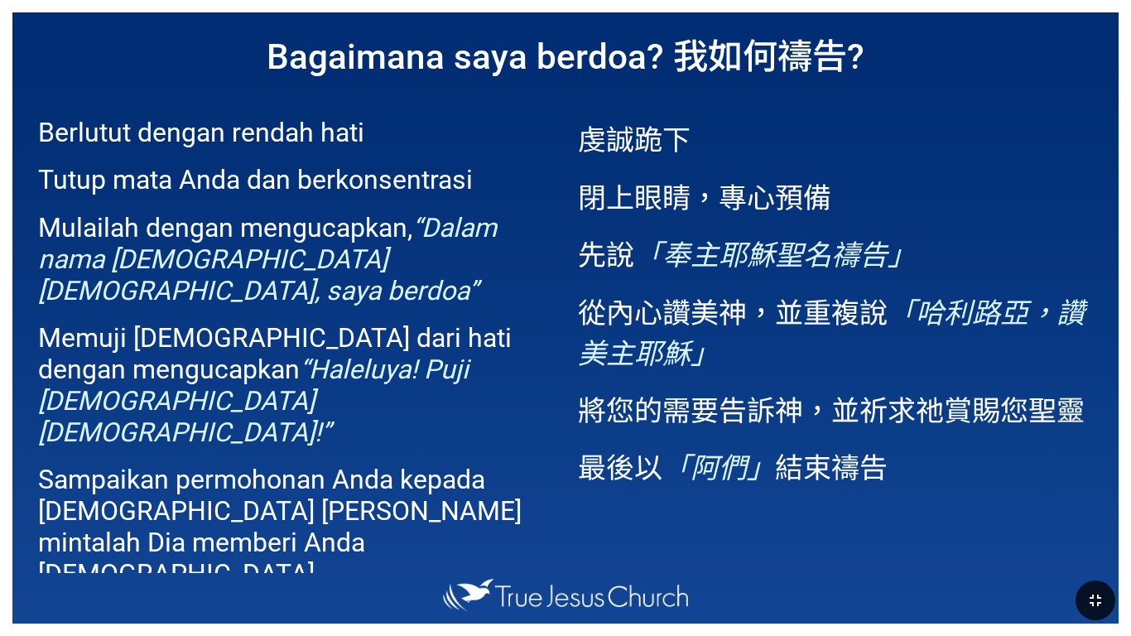
click at [662, 362] on p "從內心讚美[DEMOGRAPHIC_DATA]，並重複說 「[PERSON_NAME]路亞，讚美主[DEMOGRAPHIC_DATA]」" at bounding box center [835, 331] width 515 height 81
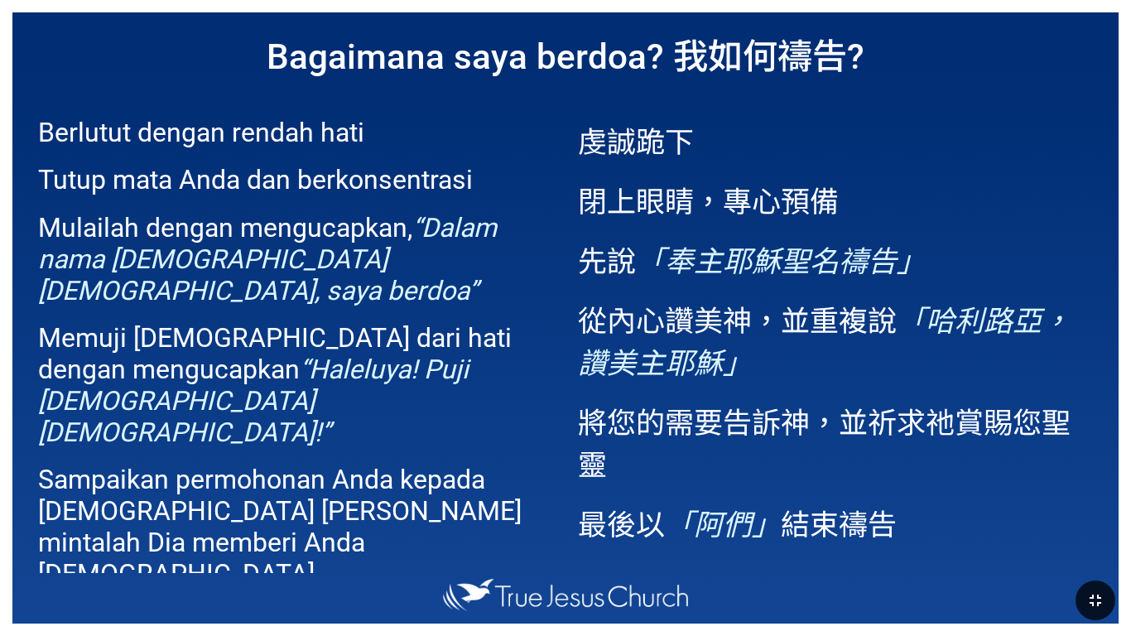
click at [662, 528] on button "button" at bounding box center [1096, 601] width 40 height 40
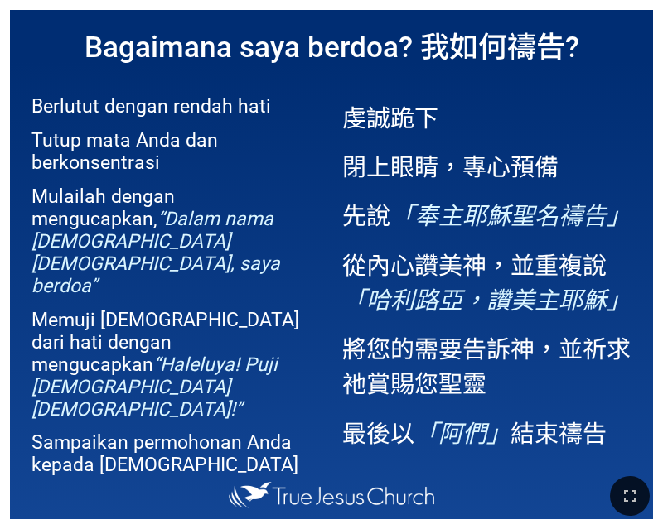
click at [633, 502] on icon "button" at bounding box center [630, 496] width 12 height 12
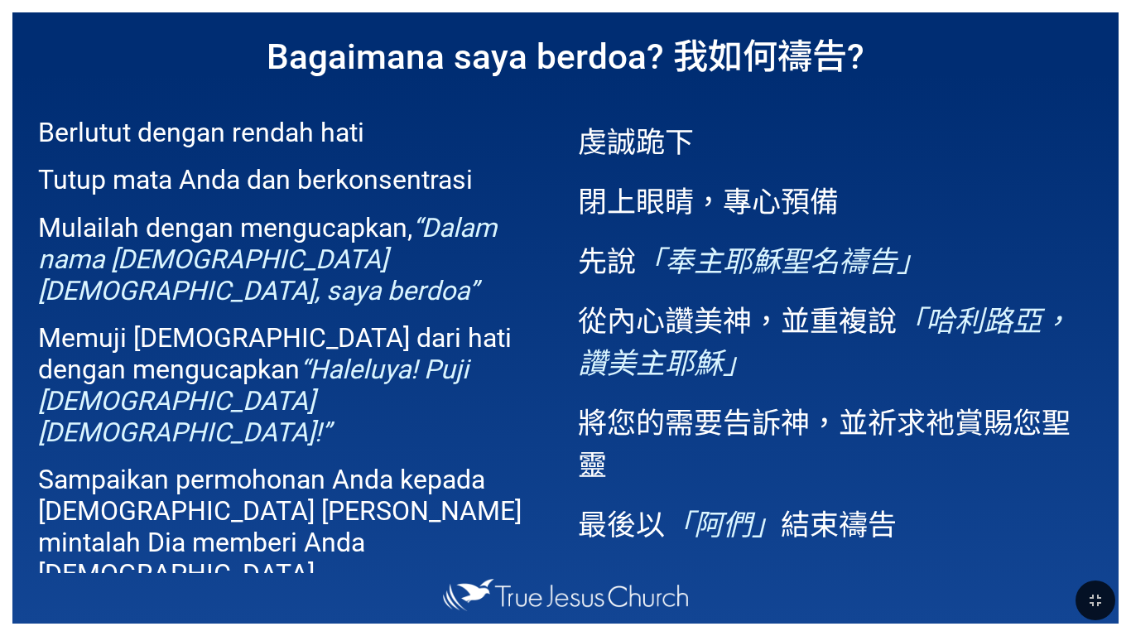
click at [662, 528] on icon "button" at bounding box center [1096, 600] width 20 height 20
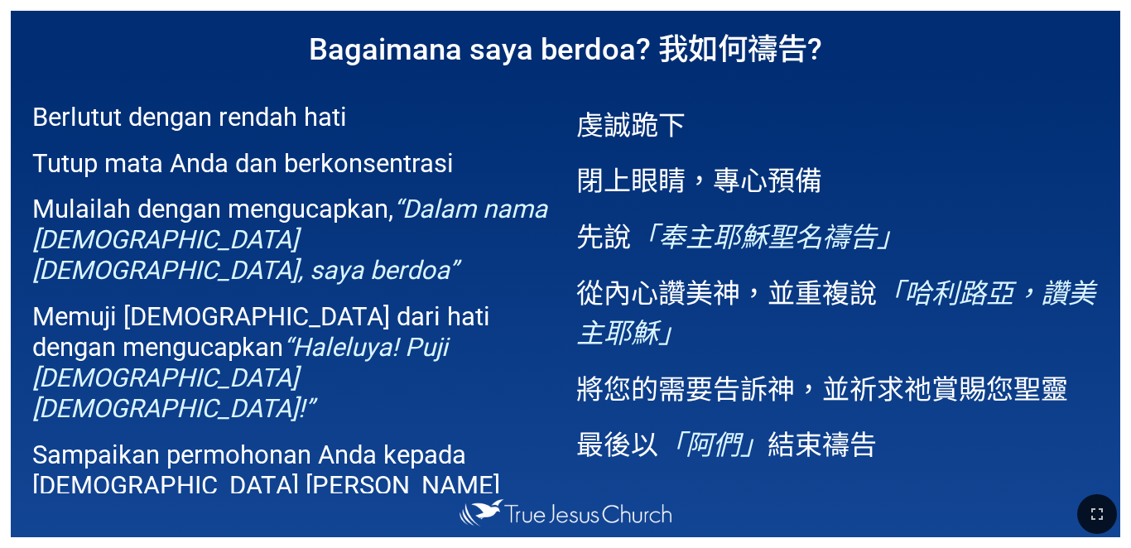
click at [662, 412] on span "虔誠跪下 閉上眼睛，專心預備 先說 「奉主[DEMOGRAPHIC_DATA]聖名禱告」 從內心讚美神，並重複說 「[PERSON_NAME]路亞，讚美主[D…" at bounding box center [837, 283] width 522 height 393
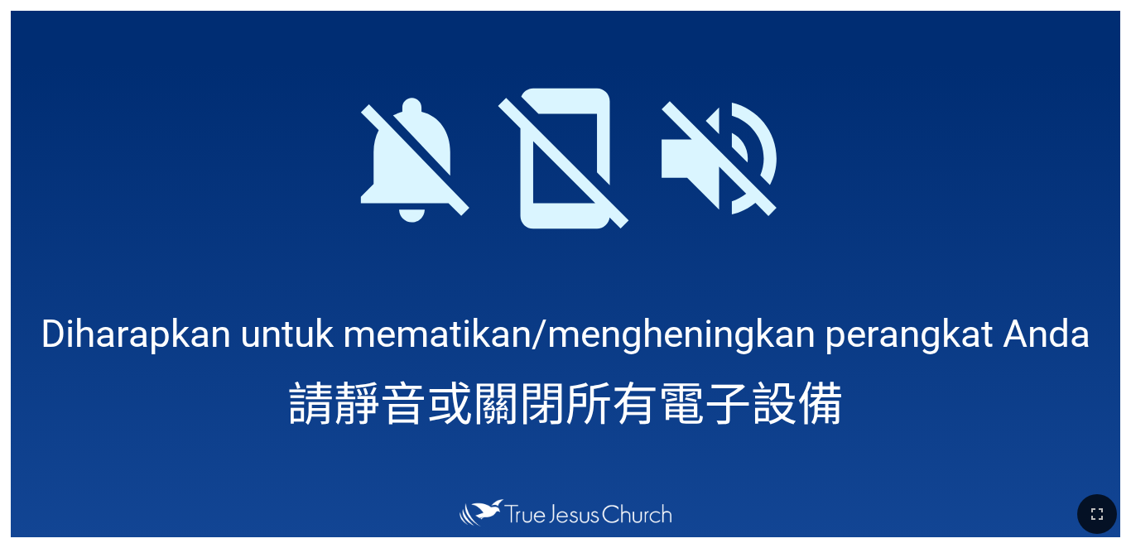
click at [662, 516] on icon "button" at bounding box center [1097, 514] width 20 height 20
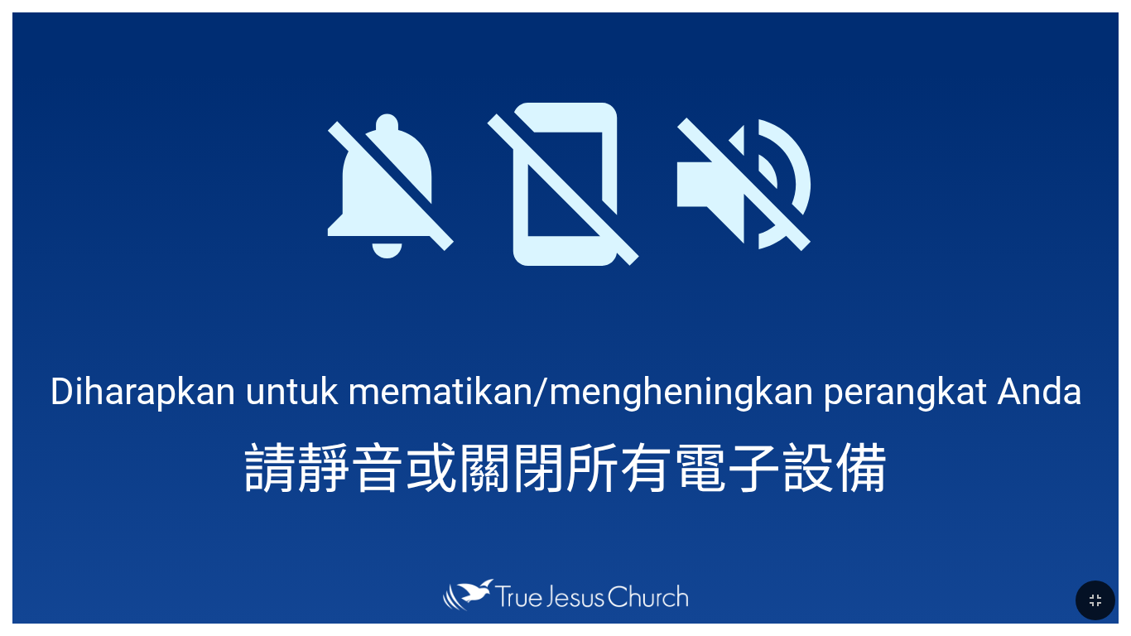
click at [662, 391] on span "Diharapkan untuk mematikan/mengheningkan perangkat Anda" at bounding box center [566, 391] width 1033 height 44
click at [662, 528] on icon "button" at bounding box center [1096, 600] width 20 height 20
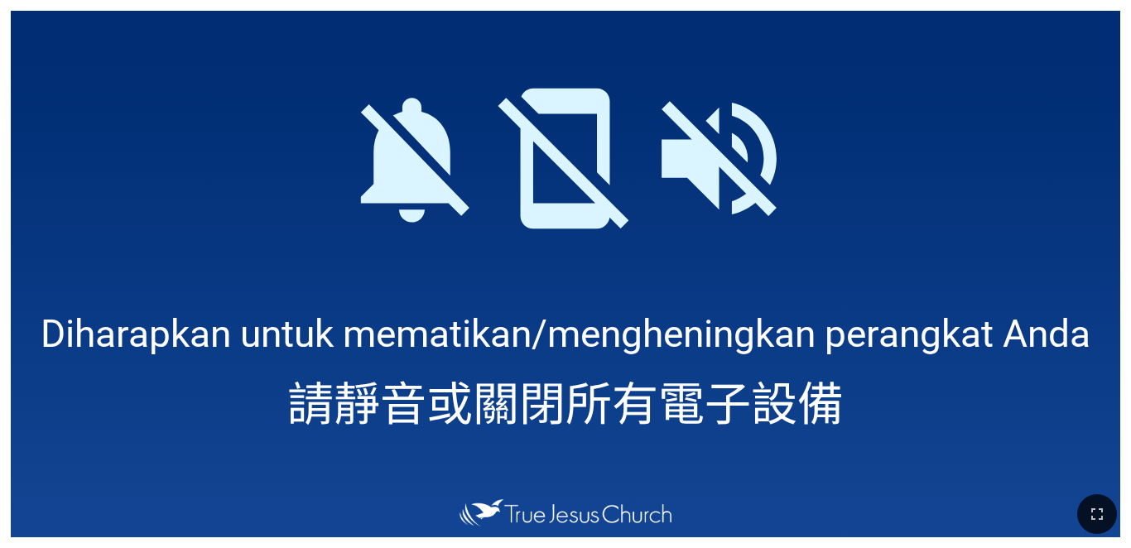
click at [662, 502] on div at bounding box center [565, 514] width 1131 height 67
click at [662, 513] on icon "button" at bounding box center [1097, 514] width 20 height 20
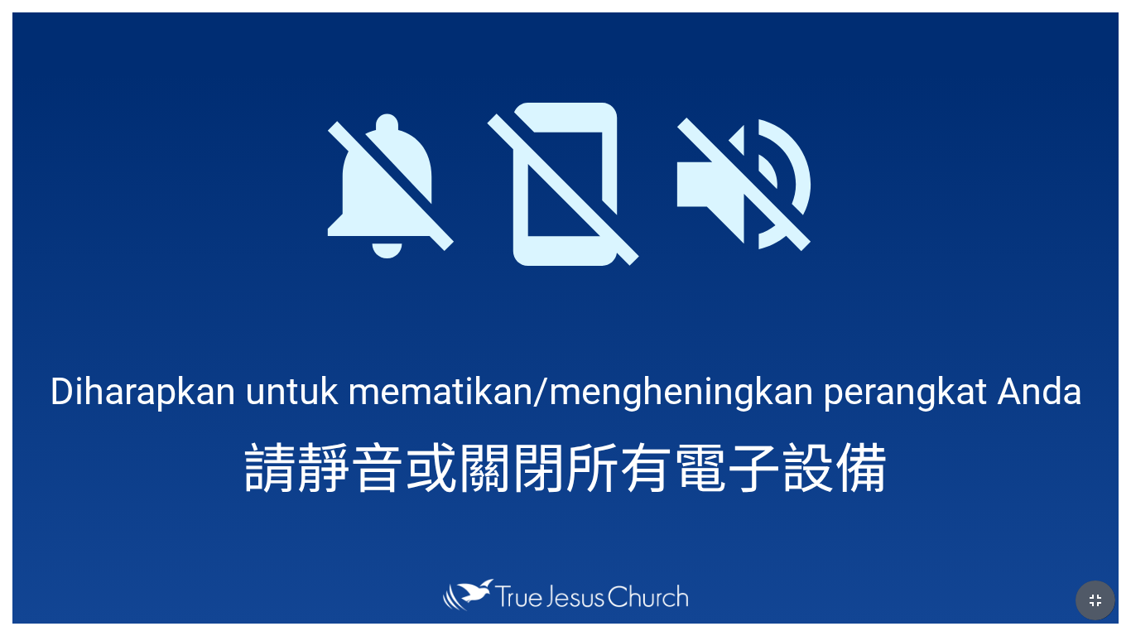
click at [662, 528] on button "button" at bounding box center [1096, 601] width 40 height 40
